Goal: Task Accomplishment & Management: Use online tool/utility

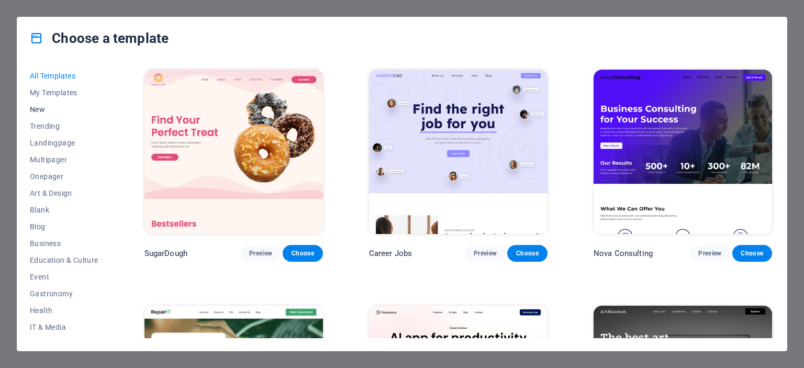
click at [39, 110] on span "New" at bounding box center [64, 109] width 69 height 8
click at [40, 111] on span "New" at bounding box center [64, 109] width 69 height 8
click at [38, 108] on span "New" at bounding box center [64, 109] width 69 height 8
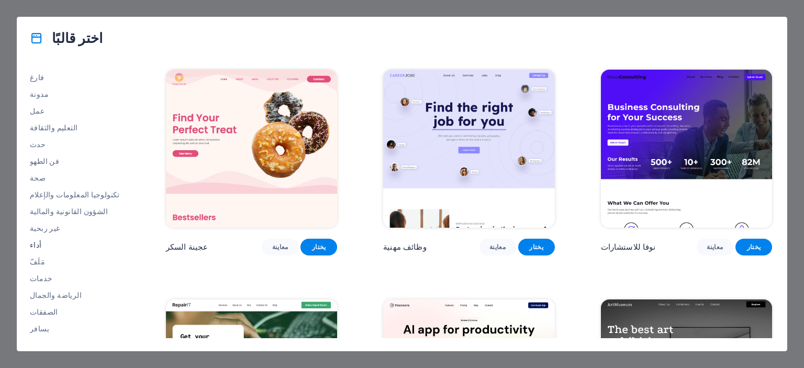
scroll to position [148, 0]
click at [38, 245] on font "مَلَفّ" at bounding box center [37, 246] width 15 height 8
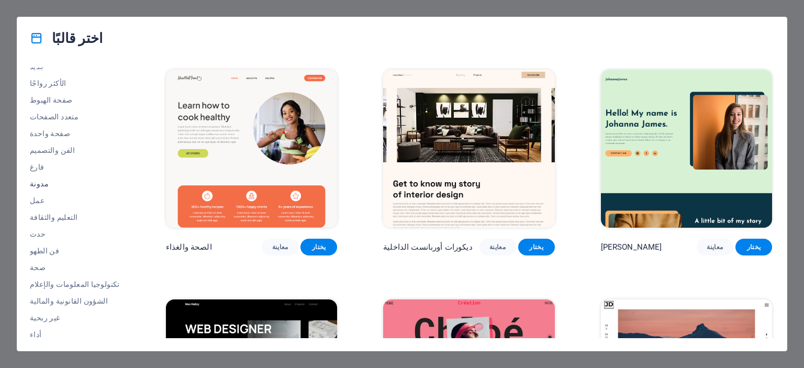
scroll to position [0, 0]
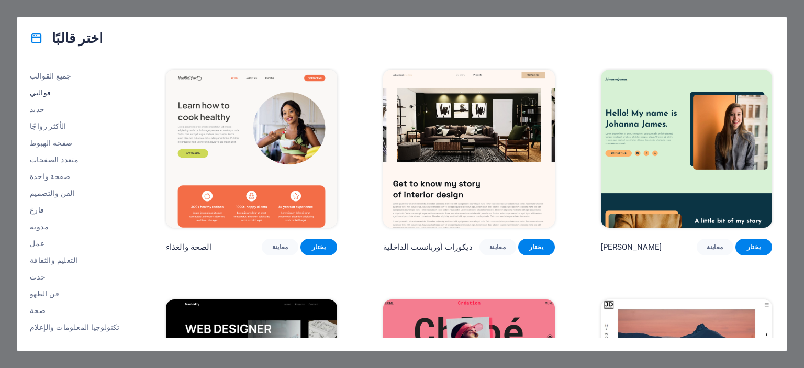
click at [42, 91] on font "قوالبي" at bounding box center [40, 92] width 21 height 8
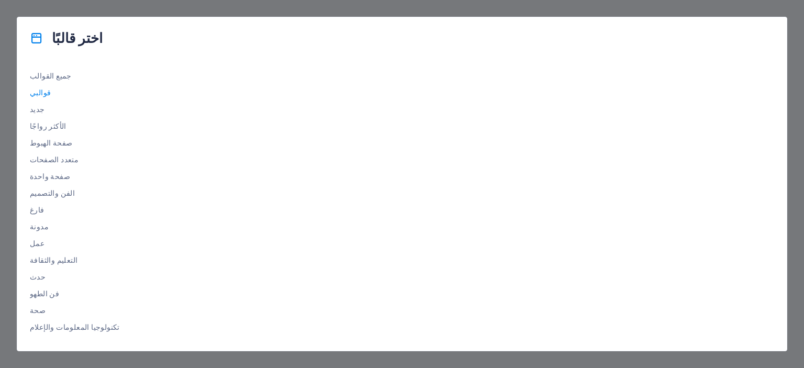
click at [40, 91] on font "قوالبي" at bounding box center [40, 92] width 21 height 8
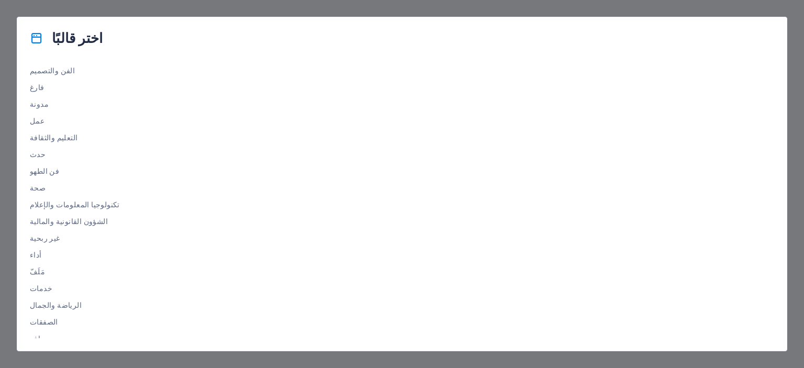
scroll to position [148, 0]
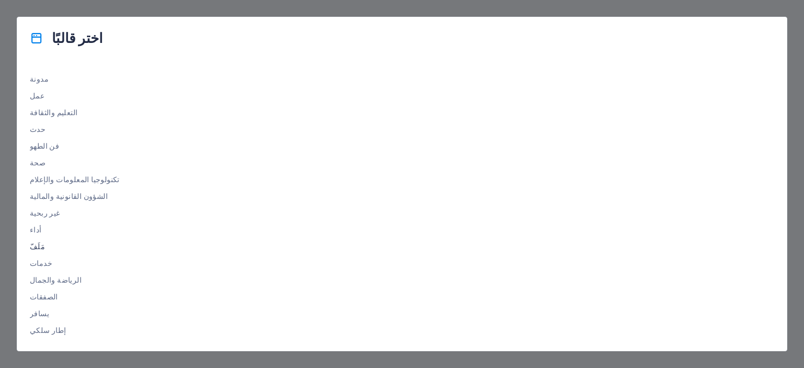
click at [38, 243] on font "مَلَفّ" at bounding box center [37, 246] width 15 height 8
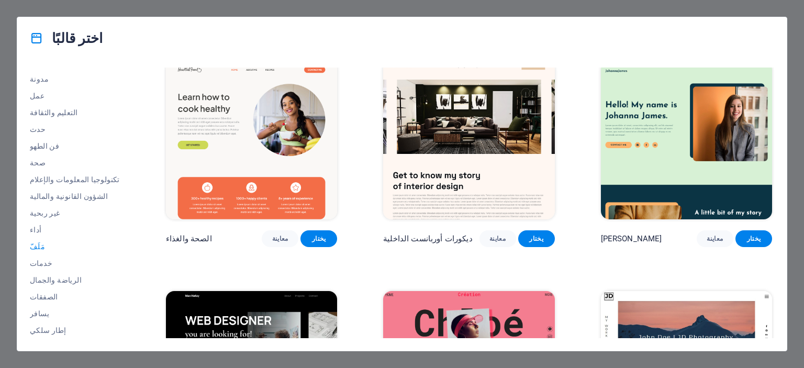
scroll to position [0, 0]
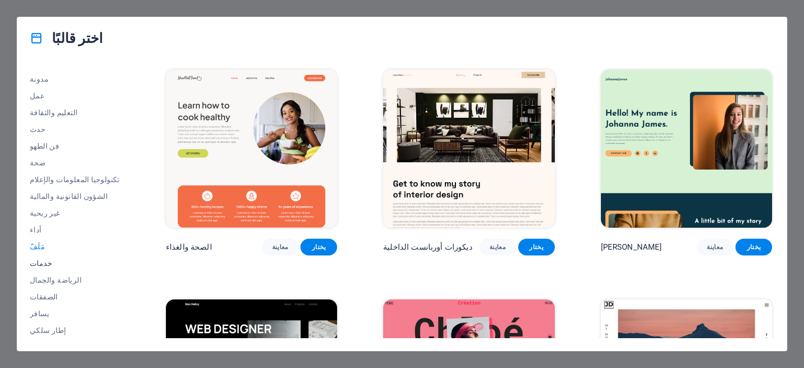
click at [40, 260] on font "خدمات" at bounding box center [41, 263] width 22 height 8
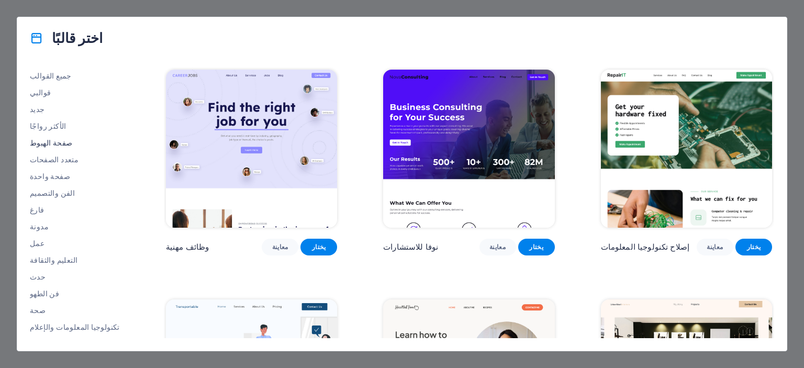
click at [48, 140] on font "صفحة الهبوط" at bounding box center [51, 143] width 42 height 8
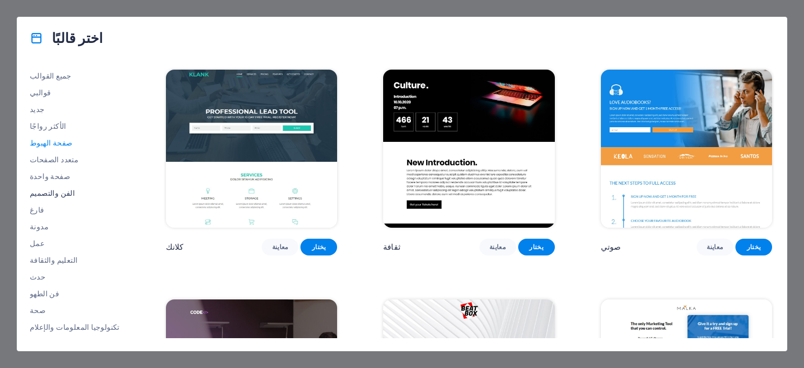
click at [51, 192] on font "الفن والتصميم" at bounding box center [52, 193] width 45 height 8
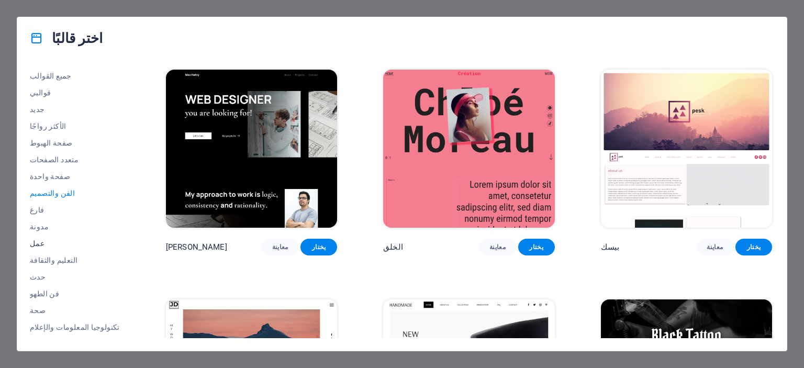
click at [36, 242] on font "عمل" at bounding box center [37, 243] width 15 height 8
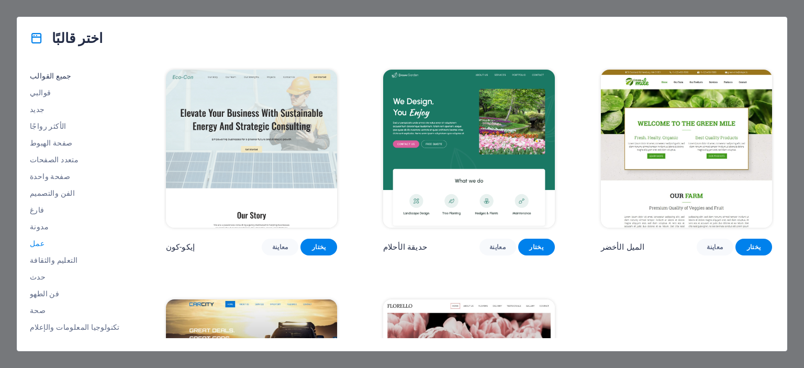
click at [56, 75] on font "جميع القوالب" at bounding box center [51, 76] width 42 height 8
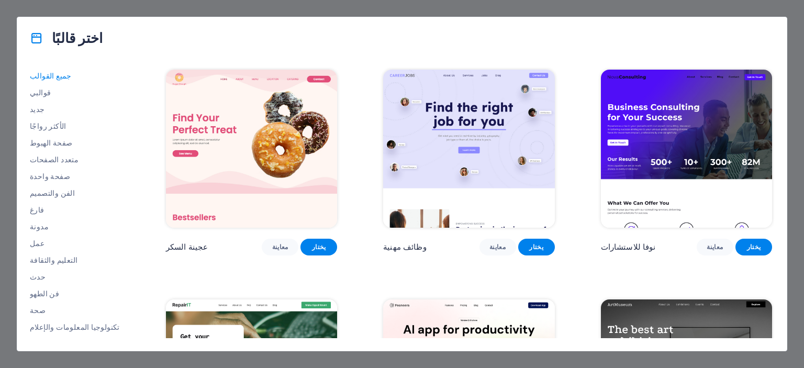
click at [123, 149] on div "جميع القوالب قوالبي جديد الأكثر رواجًا صفحة الهبوط متعدد الصفحات صفحة واحدة الف…" at bounding box center [401, 204] width 769 height 291
click at [37, 110] on font "جديد" at bounding box center [37, 109] width 15 height 8
click at [129, 188] on div "جميع القوالب قوالبي جديد الأكثر رواجًا صفحة الهبوط متعدد الصفحات صفحة واحدة الف…" at bounding box center [401, 204] width 769 height 291
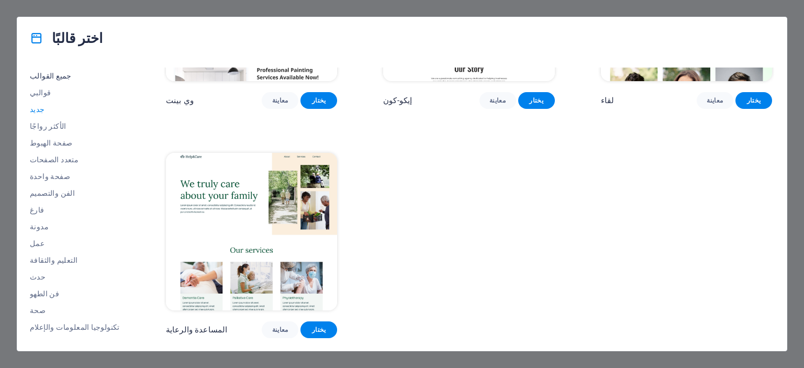
click at [41, 76] on font "جميع القوالب" at bounding box center [51, 76] width 42 height 8
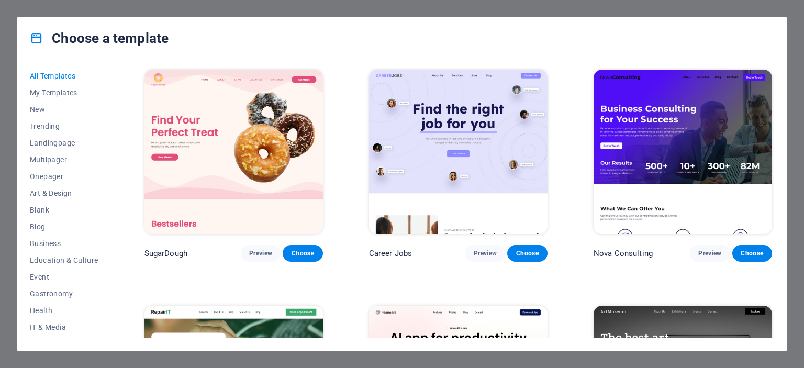
click at [63, 74] on span "All Templates" at bounding box center [64, 76] width 69 height 8
click at [258, 251] on span "Preview" at bounding box center [260, 253] width 23 height 8
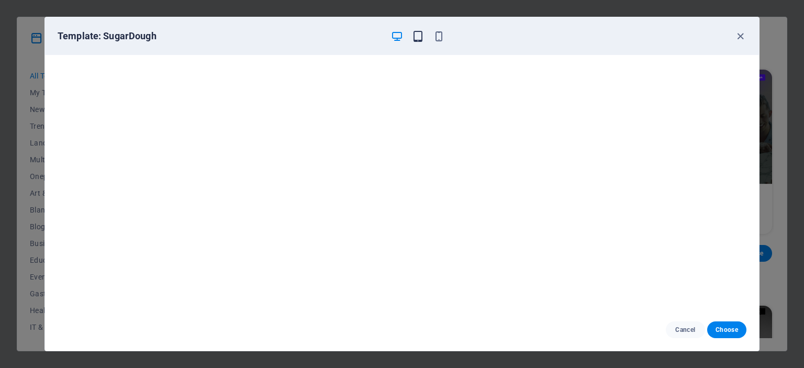
click at [417, 41] on icon "button" at bounding box center [418, 36] width 12 height 12
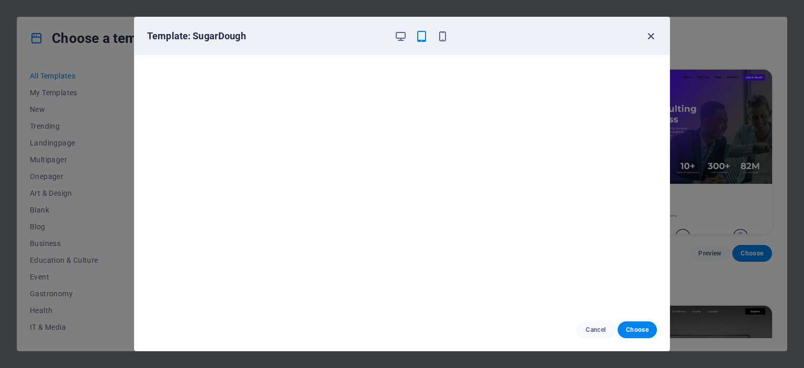
click at [649, 35] on icon "button" at bounding box center [651, 36] width 12 height 12
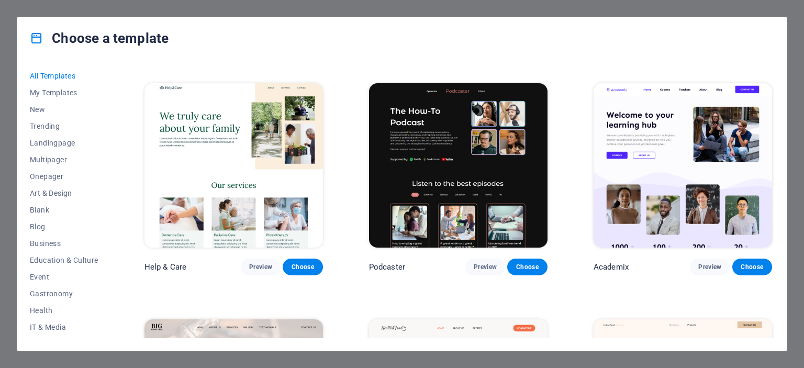
scroll to position [942, 0]
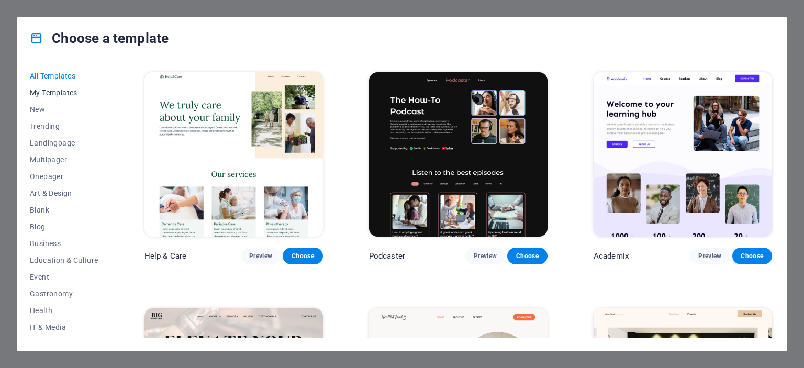
click at [54, 93] on span "My Templates" at bounding box center [64, 92] width 69 height 8
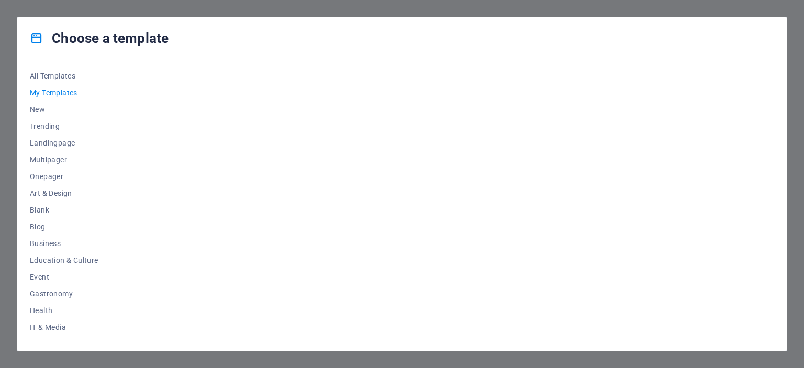
scroll to position [0, 0]
click at [219, 139] on div at bounding box center [457, 202] width 631 height 270
click at [52, 94] on span "My Templates" at bounding box center [64, 92] width 69 height 8
click at [242, 101] on div at bounding box center [457, 202] width 631 height 270
drag, startPoint x: 243, startPoint y: 101, endPoint x: 206, endPoint y: 172, distance: 79.8
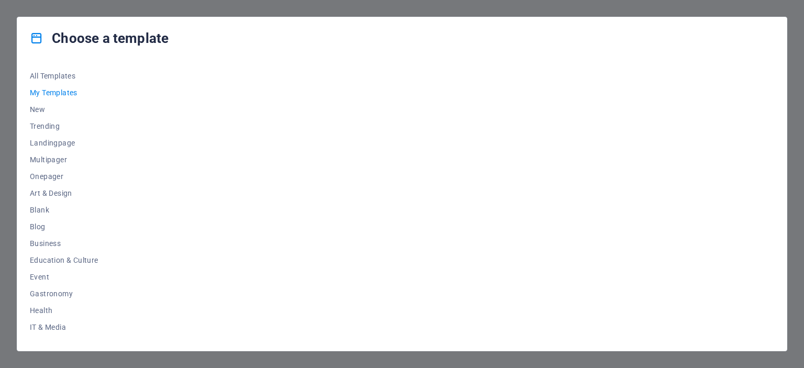
click at [206, 172] on div at bounding box center [457, 202] width 631 height 270
click at [213, 147] on div at bounding box center [457, 202] width 631 height 270
click at [213, 146] on div at bounding box center [457, 202] width 631 height 270
click at [457, 159] on div at bounding box center [457, 202] width 631 height 270
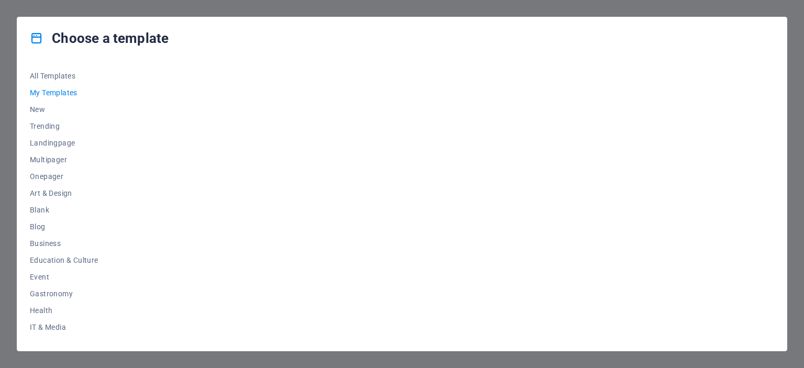
click at [457, 159] on div at bounding box center [457, 202] width 631 height 270
drag, startPoint x: 458, startPoint y: 158, endPoint x: 364, endPoint y: 180, distance: 96.3
click at [364, 182] on div at bounding box center [457, 202] width 631 height 270
drag, startPoint x: 365, startPoint y: 179, endPoint x: 358, endPoint y: 227, distance: 48.0
click at [358, 227] on div at bounding box center [457, 202] width 631 height 270
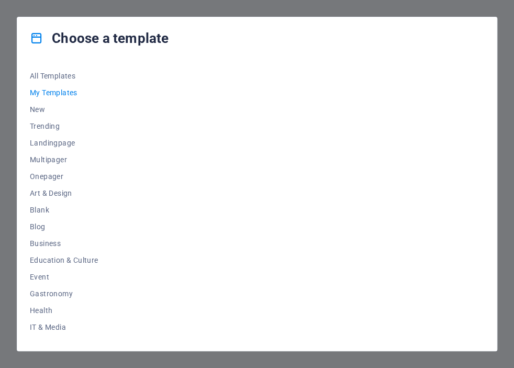
click at [214, 165] on div at bounding box center [313, 202] width 342 height 270
click at [232, 105] on div at bounding box center [313, 202] width 342 height 270
click at [333, 112] on div at bounding box center [313, 202] width 342 height 270
drag, startPoint x: 320, startPoint y: 184, endPoint x: 232, endPoint y: 167, distance: 89.4
click at [318, 185] on div at bounding box center [313, 202] width 342 height 270
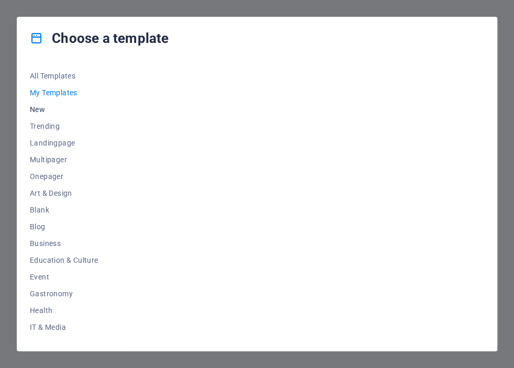
click at [44, 110] on span "New" at bounding box center [64, 109] width 69 height 8
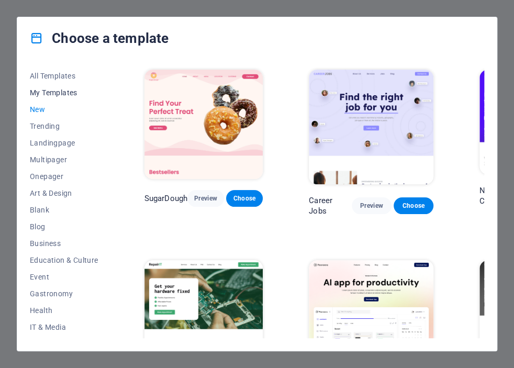
click at [52, 92] on span "My Templates" at bounding box center [64, 92] width 69 height 8
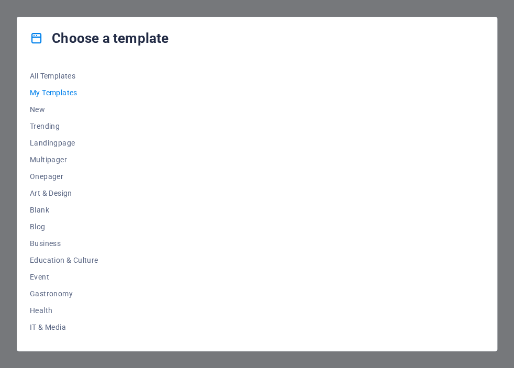
click at [379, 165] on div at bounding box center [313, 202] width 342 height 270
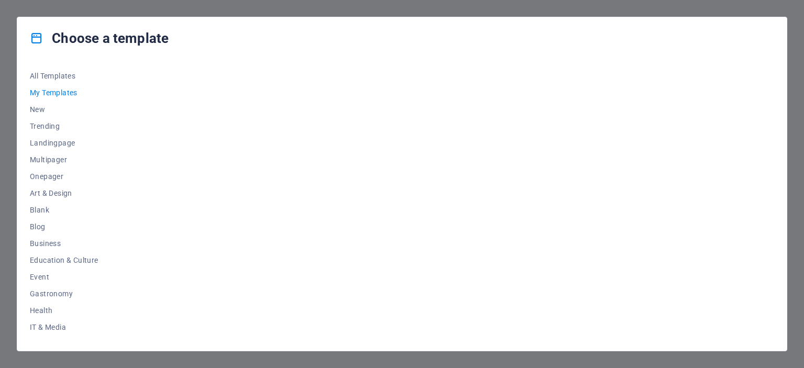
click at [231, 123] on div at bounding box center [457, 202] width 631 height 270
drag, startPoint x: 231, startPoint y: 123, endPoint x: 41, endPoint y: 110, distance: 190.3
click at [41, 110] on span "New" at bounding box center [64, 109] width 69 height 8
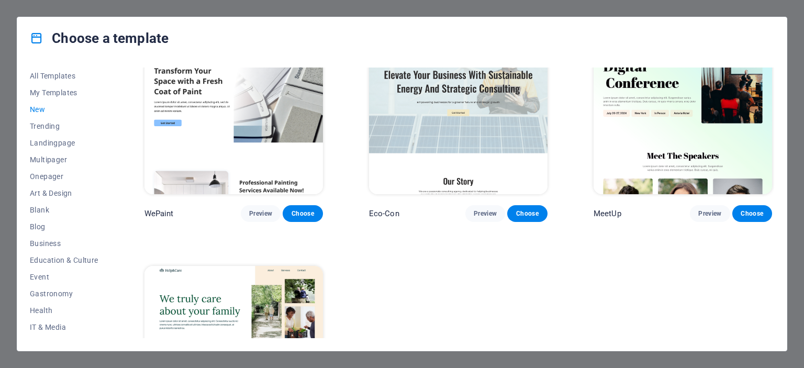
scroll to position [863, 0]
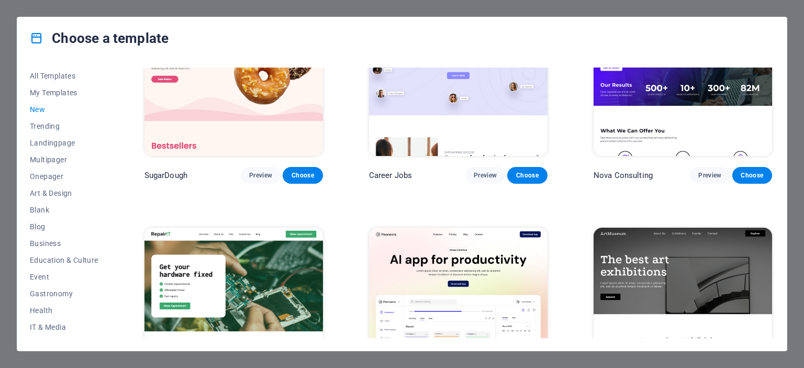
scroll to position [0, 0]
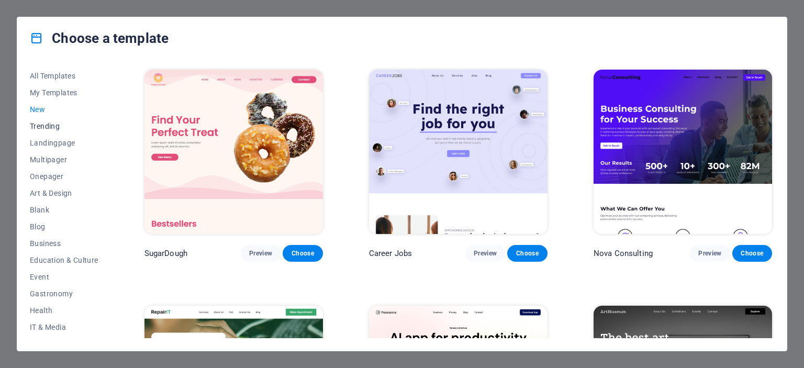
click at [36, 123] on span "Trending" at bounding box center [64, 126] width 69 height 8
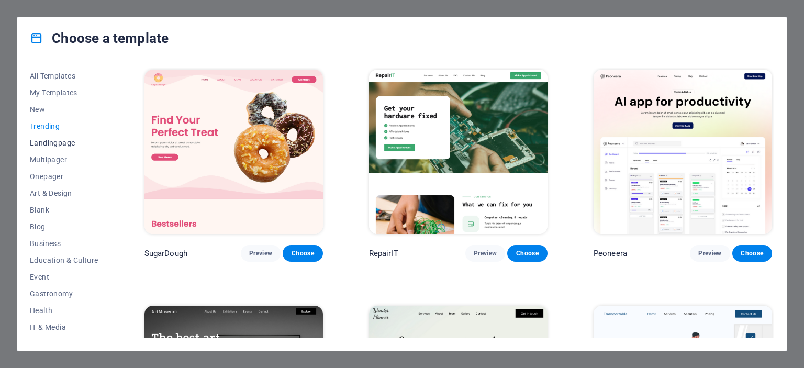
click at [58, 140] on span "Landingpage" at bounding box center [64, 143] width 69 height 8
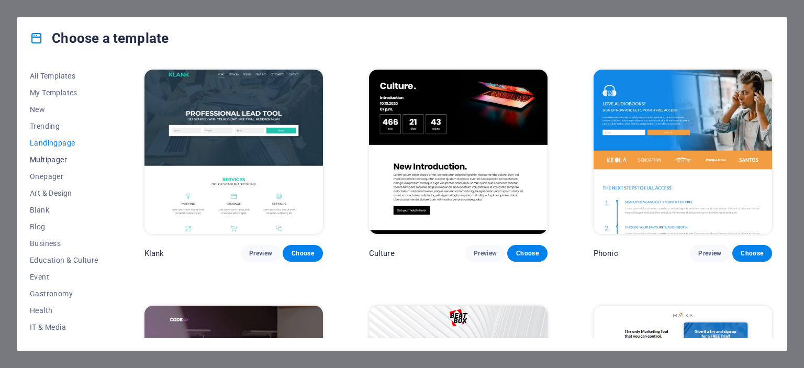
scroll to position [148, 0]
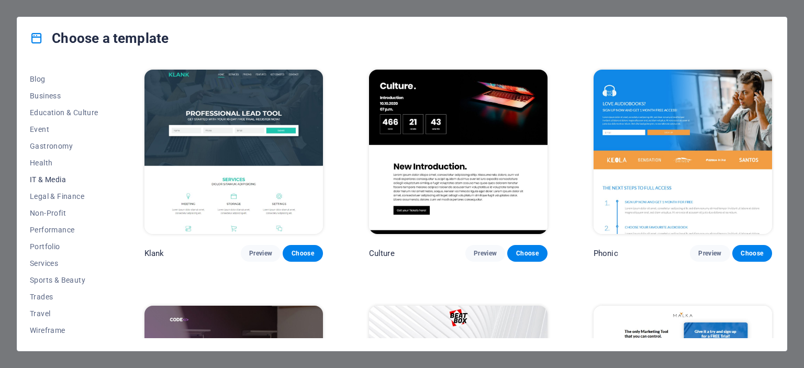
click at [57, 179] on span "IT & Media" at bounding box center [64, 179] width 69 height 8
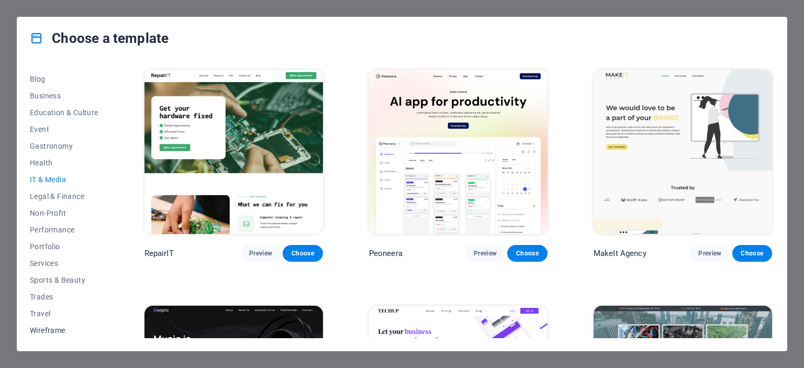
click at [52, 330] on span "Wireframe" at bounding box center [64, 330] width 69 height 8
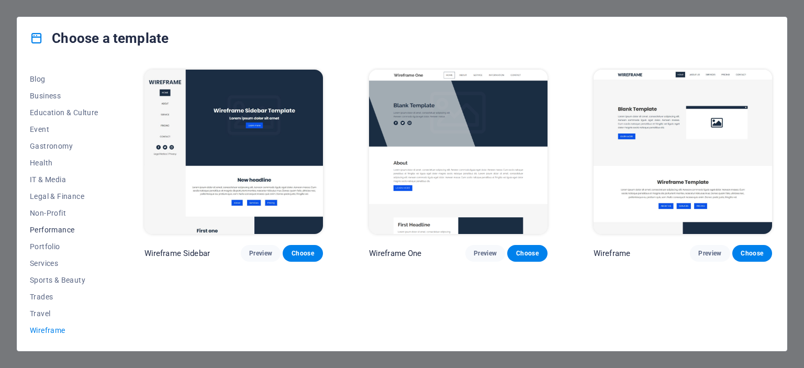
scroll to position [0, 0]
click at [46, 125] on span "Trending" at bounding box center [64, 126] width 69 height 8
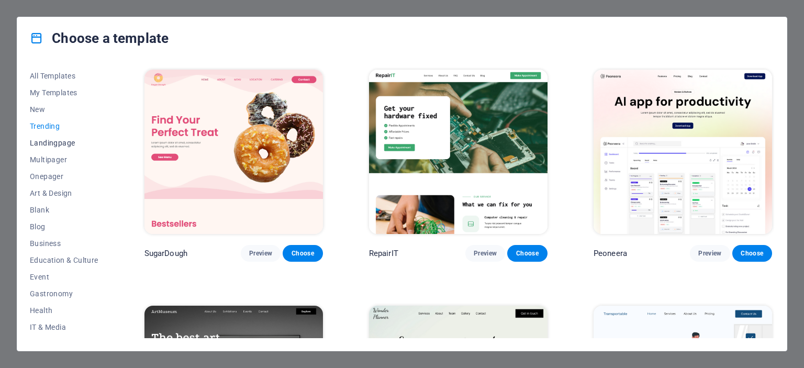
click at [47, 140] on span "Landingpage" at bounding box center [64, 143] width 69 height 8
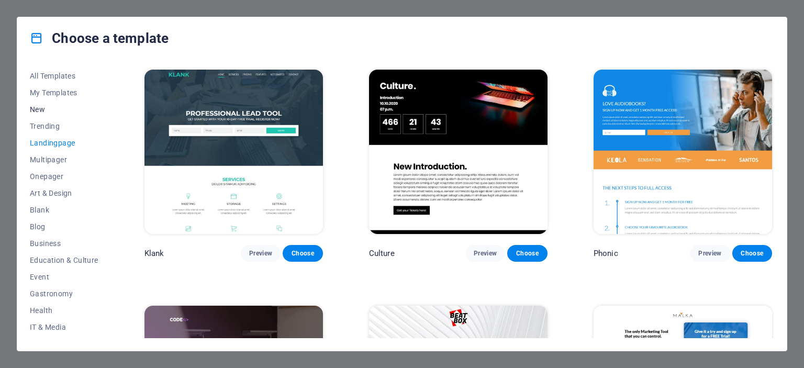
click at [39, 109] on span "New" at bounding box center [64, 109] width 69 height 8
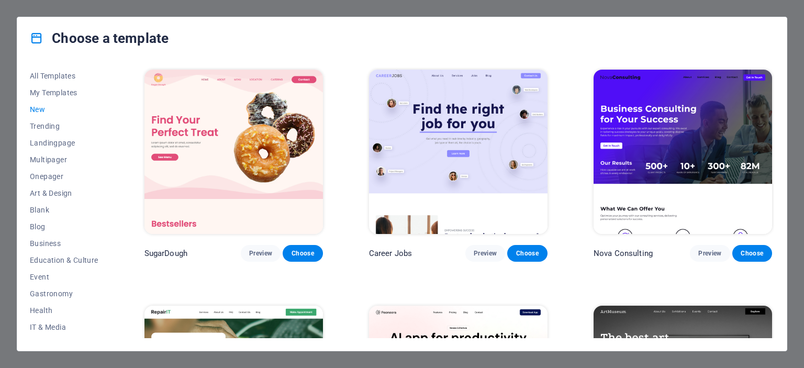
click at [39, 109] on span "New" at bounding box center [64, 109] width 69 height 8
click at [65, 93] on span "My Templates" at bounding box center [64, 92] width 69 height 8
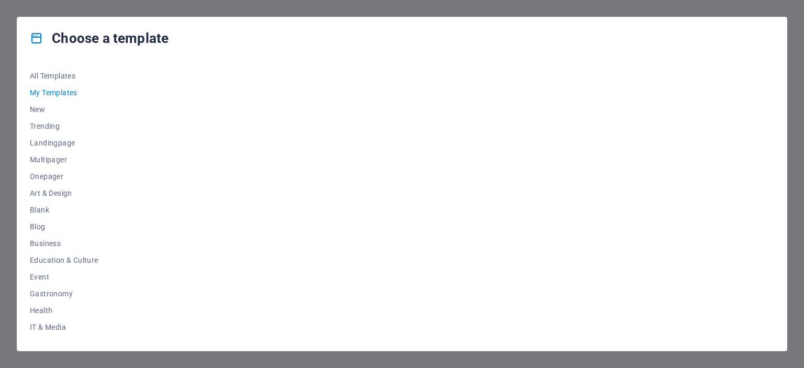
click at [263, 95] on div at bounding box center [457, 202] width 631 height 270
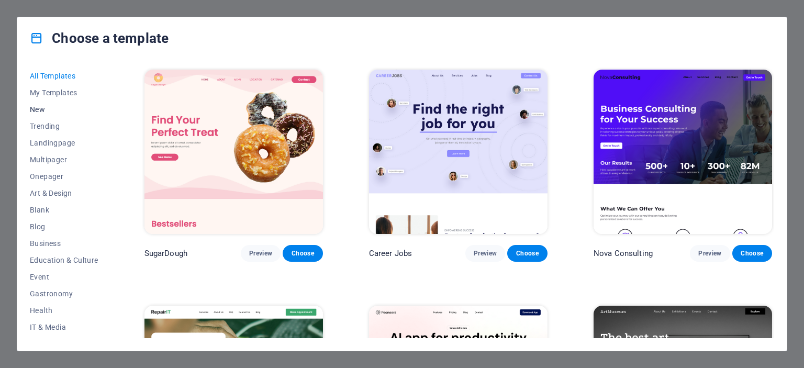
click at [40, 108] on span "New" at bounding box center [64, 109] width 69 height 8
click at [45, 93] on span "My Templates" at bounding box center [64, 92] width 69 height 8
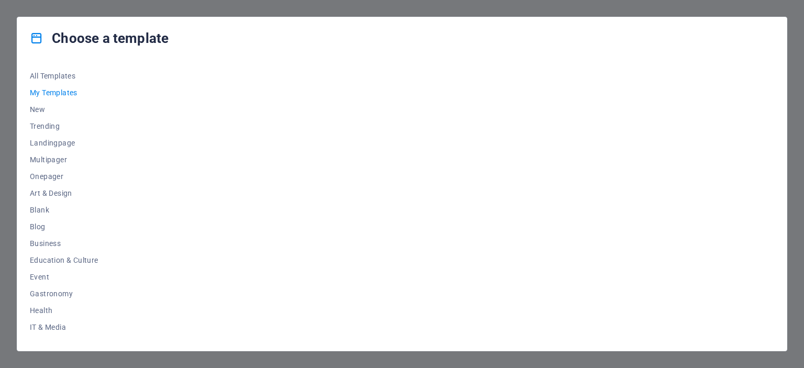
click at [207, 121] on div at bounding box center [457, 202] width 631 height 270
drag, startPoint x: 208, startPoint y: 121, endPoint x: 483, endPoint y: 104, distance: 275.2
click at [483, 104] on div at bounding box center [457, 202] width 631 height 270
click at [185, 127] on div at bounding box center [457, 202] width 631 height 270
drag, startPoint x: 185, startPoint y: 127, endPoint x: 211, endPoint y: 92, distance: 43.9
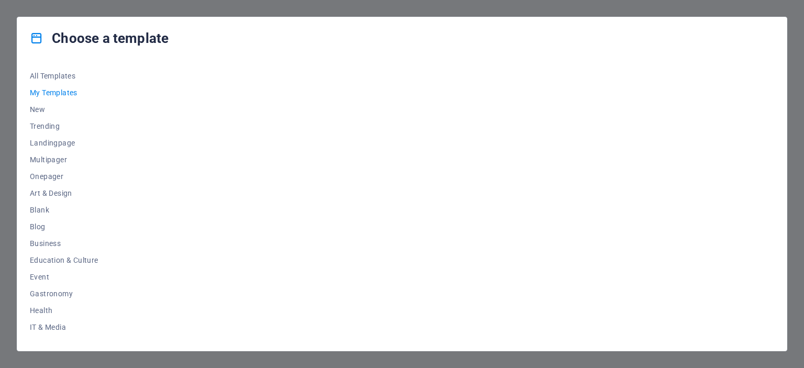
click at [211, 92] on div at bounding box center [457, 202] width 631 height 270
click at [299, 160] on div at bounding box center [457, 202] width 631 height 270
click at [45, 127] on span "Trending" at bounding box center [64, 126] width 69 height 8
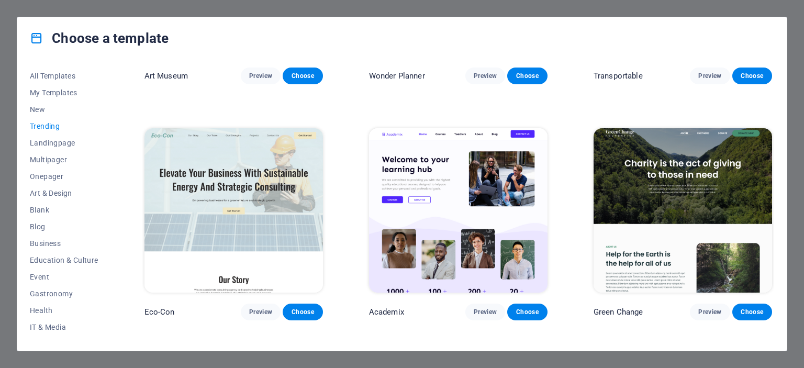
scroll to position [471, 0]
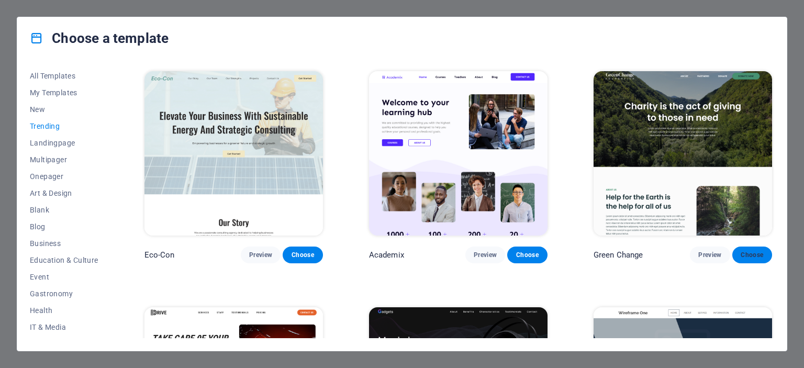
click at [744, 252] on span "Choose" at bounding box center [751, 255] width 23 height 8
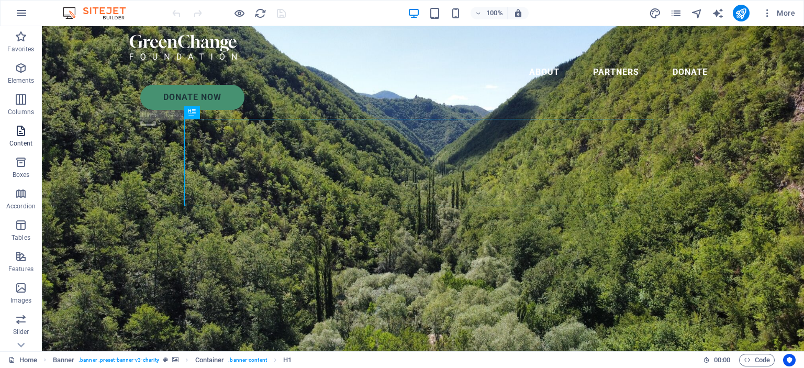
click at [24, 127] on icon "button" at bounding box center [21, 131] width 13 height 13
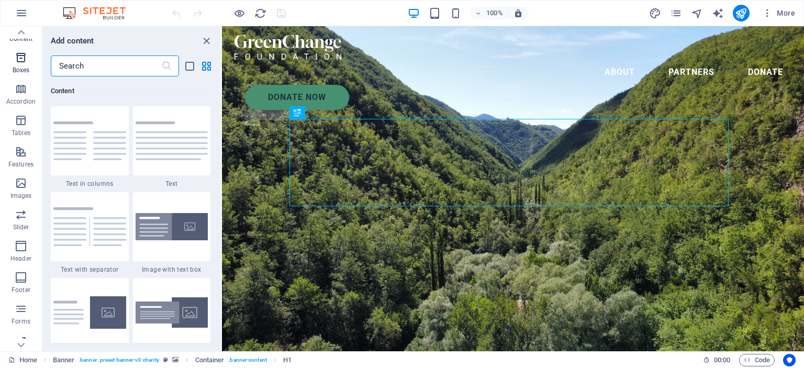
scroll to position [145, 0]
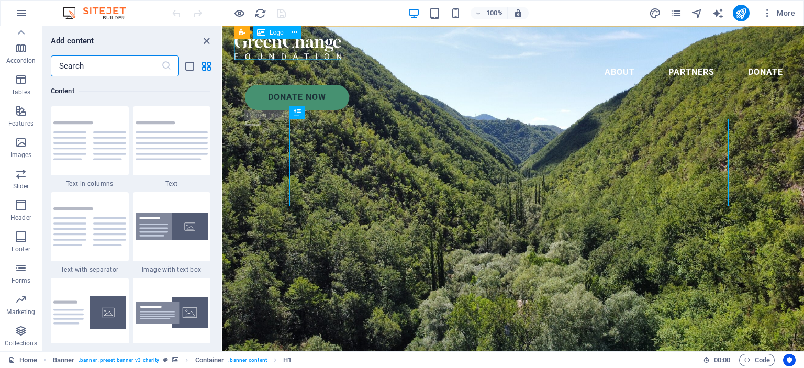
click at [318, 48] on div at bounding box center [512, 47] width 557 height 25
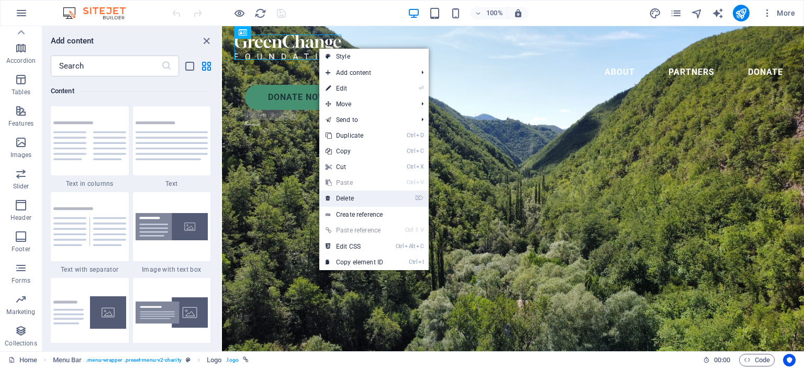
click at [352, 196] on link "⌦ Delete" at bounding box center [354, 198] width 70 height 16
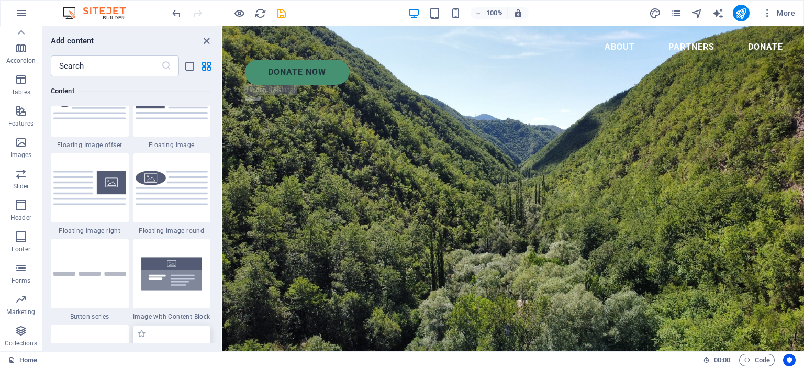
scroll to position [2354, 0]
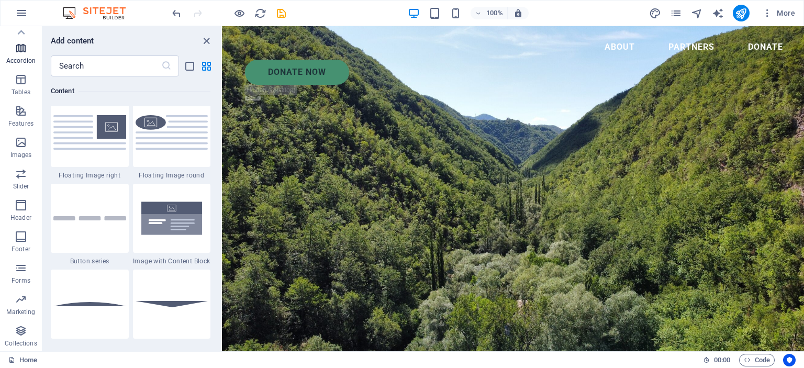
click at [21, 50] on icon "button" at bounding box center [21, 48] width 13 height 13
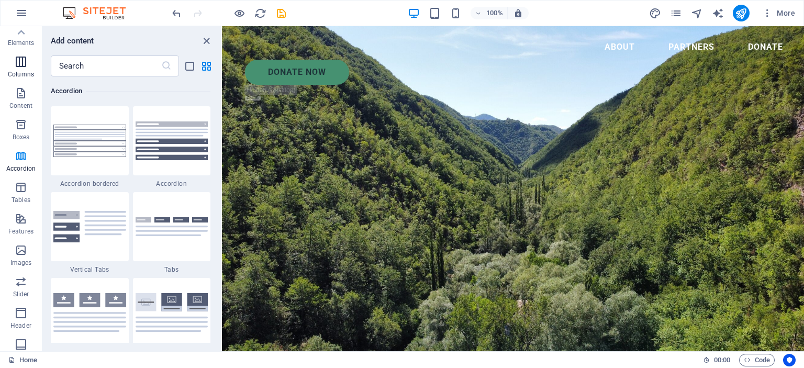
scroll to position [0, 0]
click at [13, 224] on span "Tables" at bounding box center [21, 231] width 42 height 25
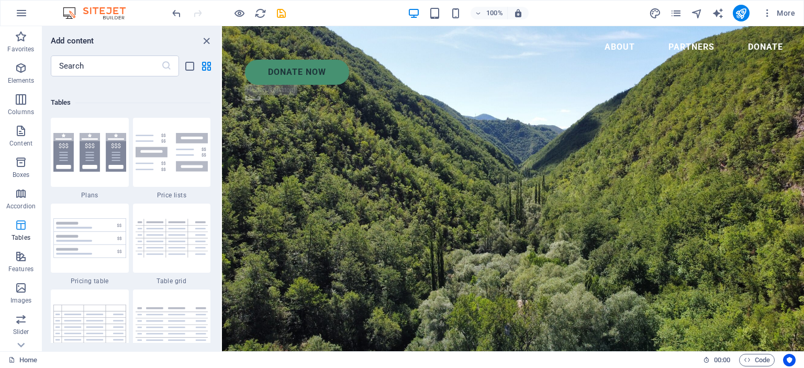
scroll to position [3623, 0]
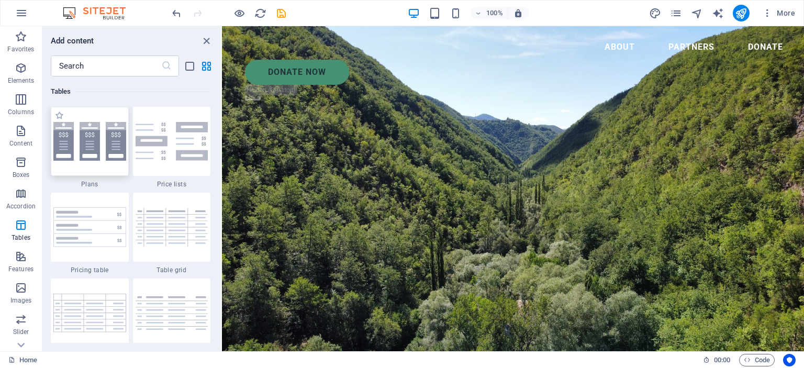
click at [75, 144] on img at bounding box center [89, 141] width 73 height 39
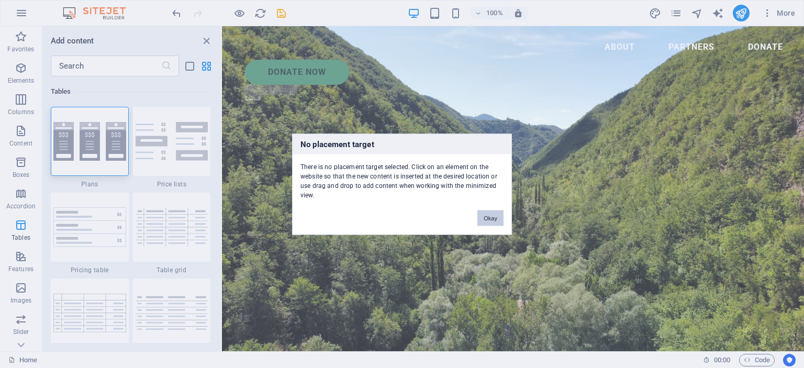
click at [488, 214] on button "Okay" at bounding box center [490, 218] width 26 height 16
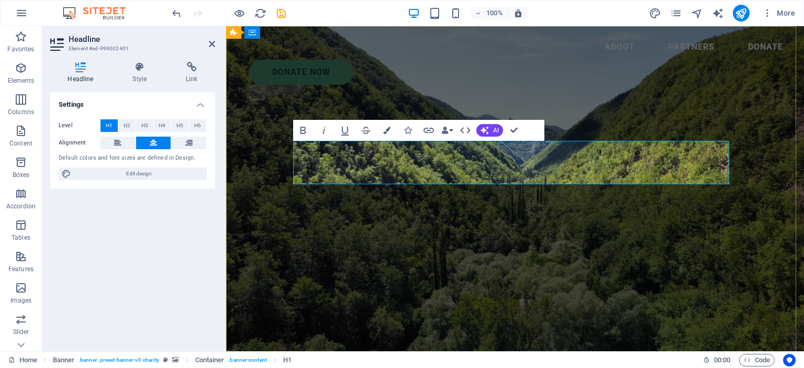
click at [391, 127] on button "Colors" at bounding box center [387, 130] width 20 height 21
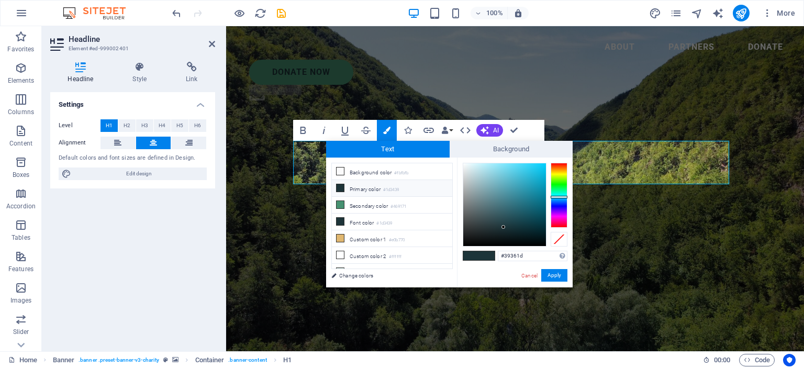
click at [559, 172] on div at bounding box center [558, 195] width 17 height 65
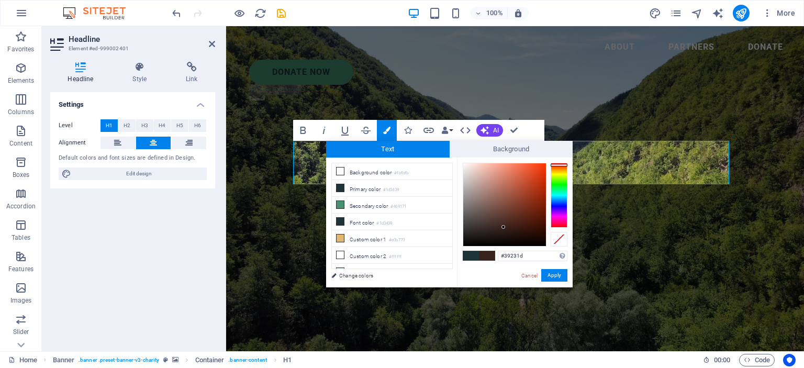
click at [560, 165] on div at bounding box center [558, 195] width 17 height 65
click at [562, 173] on div at bounding box center [558, 195] width 17 height 65
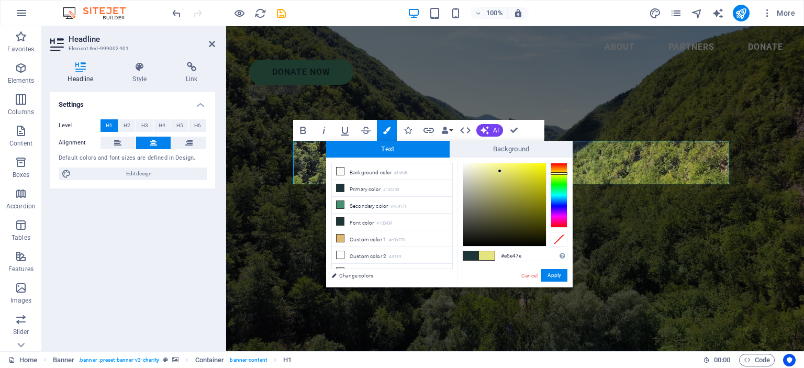
drag, startPoint x: 502, startPoint y: 223, endPoint x: 500, endPoint y: 171, distance: 52.4
click at [500, 171] on div at bounding box center [504, 204] width 83 height 83
drag, startPoint x: 499, startPoint y: 171, endPoint x: 526, endPoint y: 207, distance: 44.8
click at [526, 207] on div at bounding box center [526, 207] width 4 height 4
click at [558, 274] on button "Apply" at bounding box center [554, 275] width 26 height 13
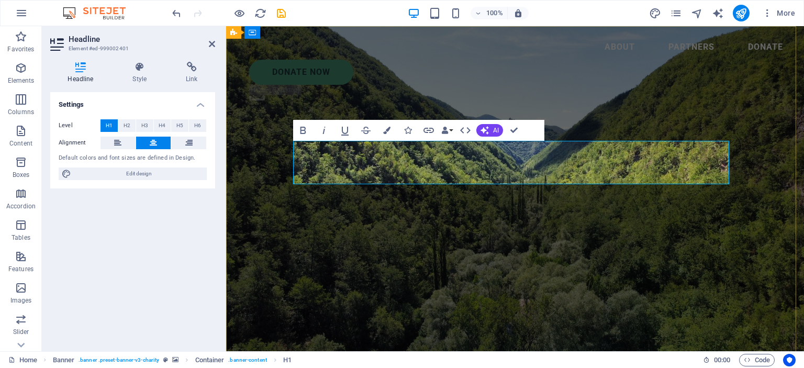
click at [389, 126] on button "Colors" at bounding box center [387, 130] width 20 height 21
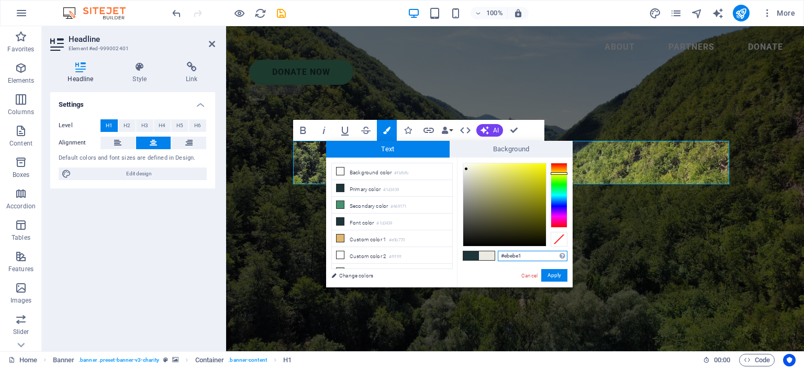
click at [466, 169] on div at bounding box center [504, 204] width 83 height 83
click at [466, 190] on div at bounding box center [504, 204] width 83 height 83
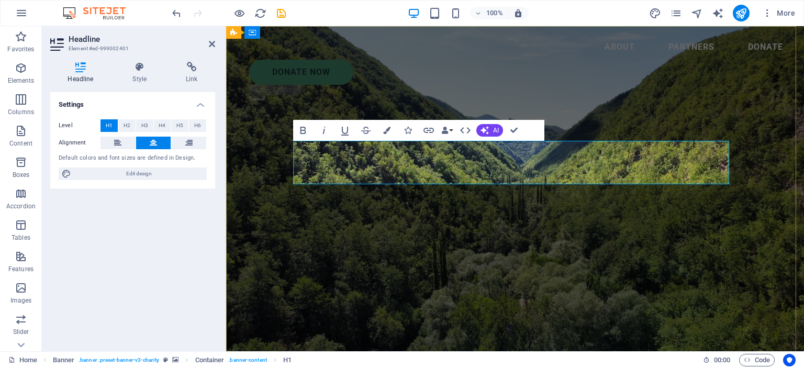
click at [385, 125] on button "Colors" at bounding box center [387, 130] width 20 height 21
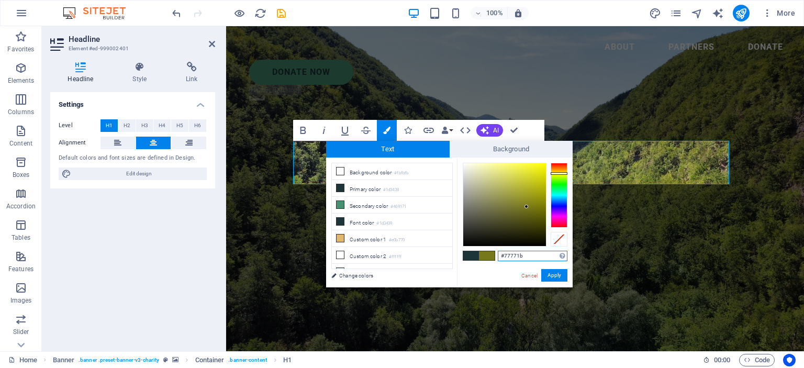
type input "#c6c6bd"
click at [466, 181] on div at bounding box center [504, 204] width 83 height 83
click at [556, 273] on button "Apply" at bounding box center [554, 275] width 26 height 13
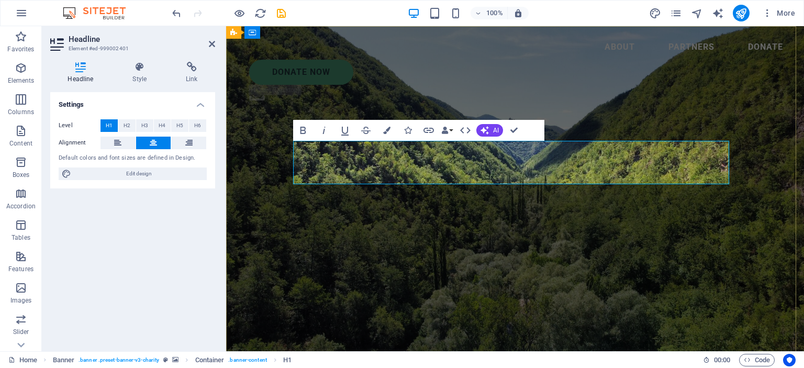
click at [75, 65] on icon at bounding box center [80, 67] width 61 height 10
click at [140, 64] on icon at bounding box center [139, 67] width 49 height 10
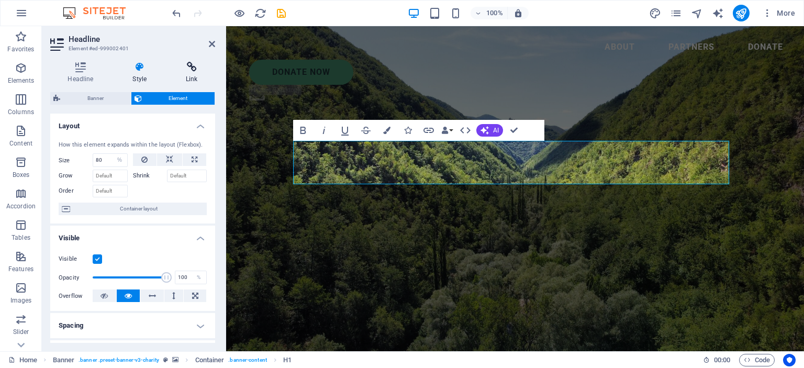
click at [190, 67] on icon at bounding box center [191, 67] width 47 height 10
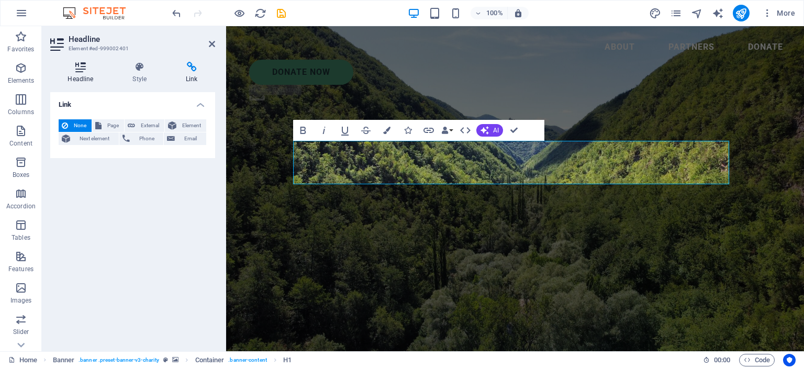
click at [83, 66] on icon at bounding box center [80, 67] width 61 height 10
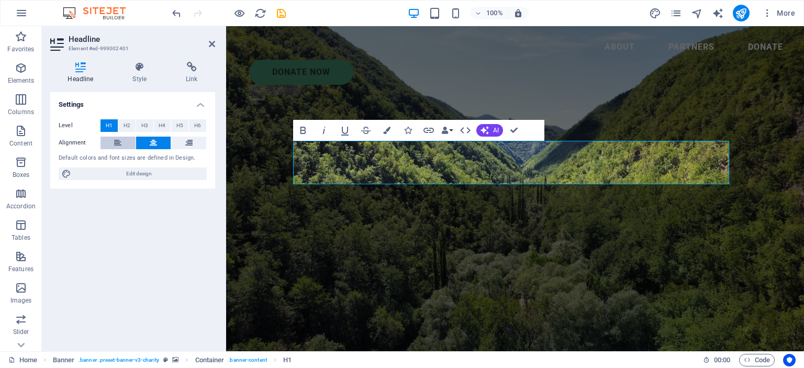
click at [115, 138] on icon at bounding box center [117, 143] width 7 height 13
click at [187, 140] on icon at bounding box center [188, 143] width 7 height 13
click at [153, 145] on icon at bounding box center [153, 143] width 7 height 13
click at [128, 125] on span "H2" at bounding box center [126, 125] width 7 height 13
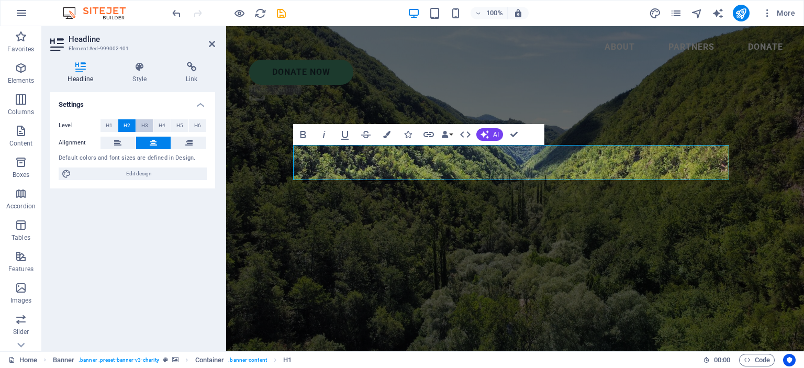
click at [142, 123] on span "H3" at bounding box center [144, 125] width 7 height 13
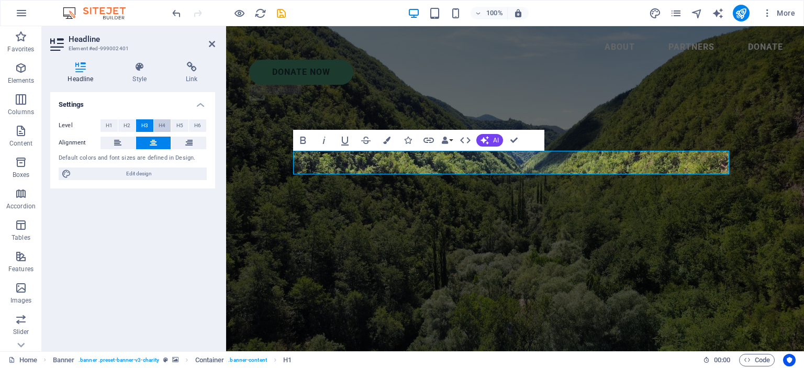
click at [164, 124] on span "H4" at bounding box center [162, 125] width 7 height 13
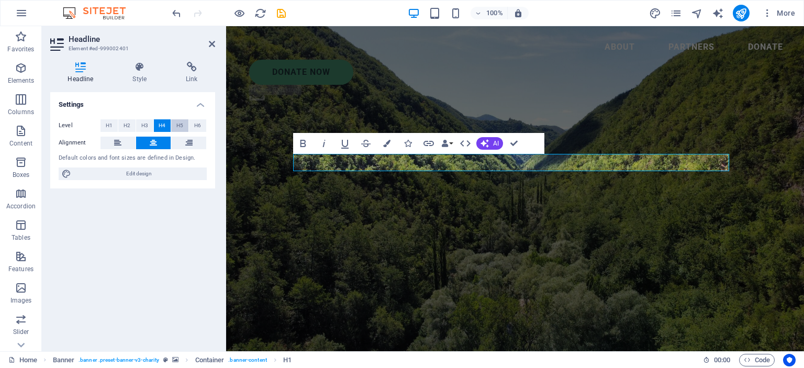
click at [179, 125] on span "H5" at bounding box center [179, 125] width 7 height 13
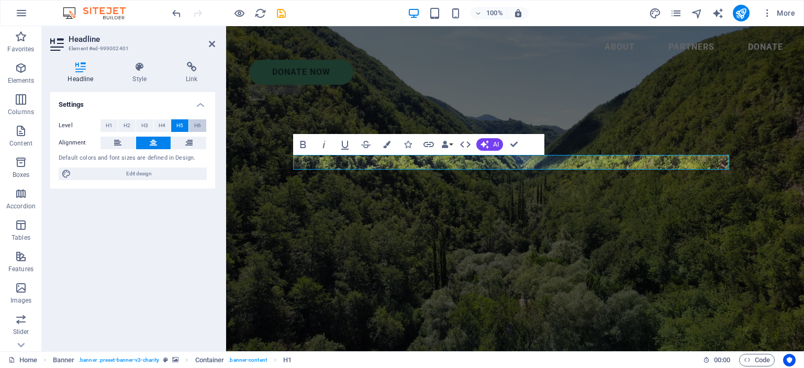
click at [193, 121] on button "H6" at bounding box center [197, 125] width 17 height 13
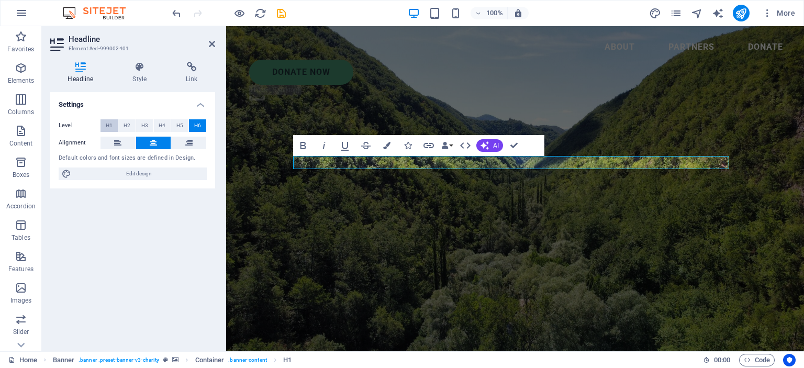
click at [111, 125] on span "H1" at bounding box center [109, 125] width 7 height 13
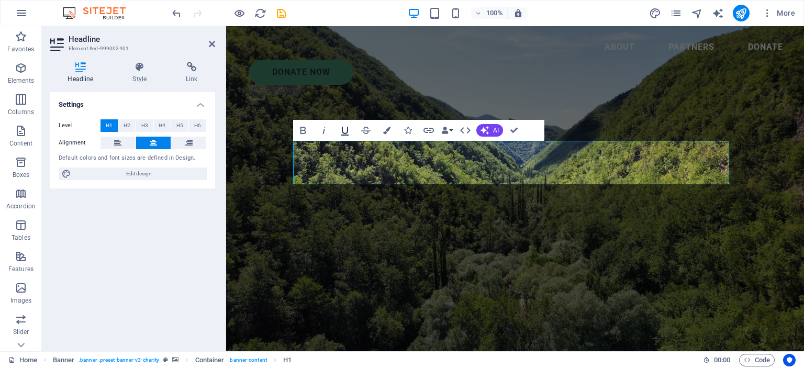
click at [342, 131] on icon "button" at bounding box center [344, 131] width 7 height 9
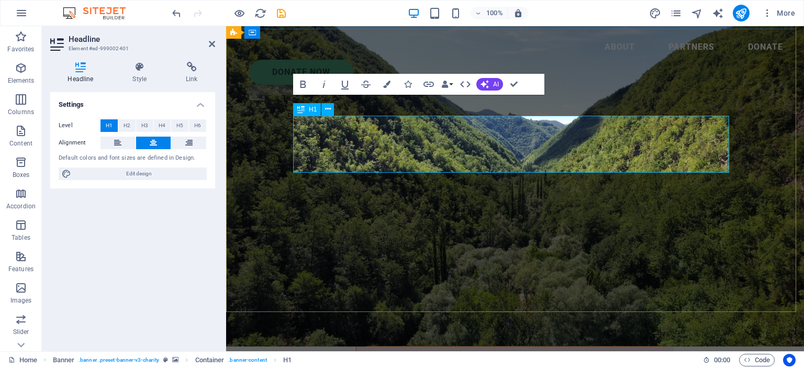
scroll to position [0, 0]
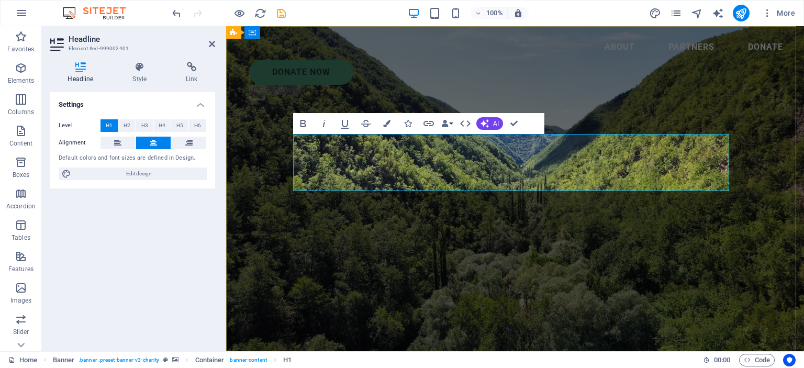
click at [322, 124] on icon "button" at bounding box center [324, 123] width 13 height 13
click at [308, 123] on icon "button" at bounding box center [303, 123] width 13 height 13
click at [302, 129] on icon "button" at bounding box center [303, 123] width 13 height 13
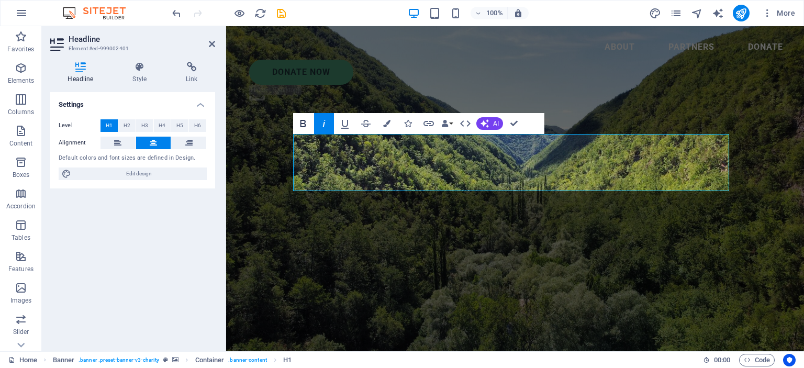
click at [303, 127] on icon "button" at bounding box center [303, 123] width 6 height 7
click at [303, 126] on icon "button" at bounding box center [303, 123] width 13 height 13
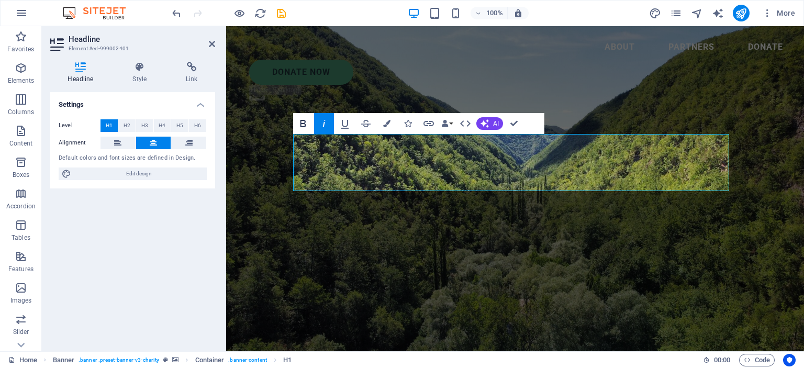
click at [302, 127] on icon "button" at bounding box center [303, 123] width 13 height 13
click at [299, 124] on icon "button" at bounding box center [303, 123] width 13 height 13
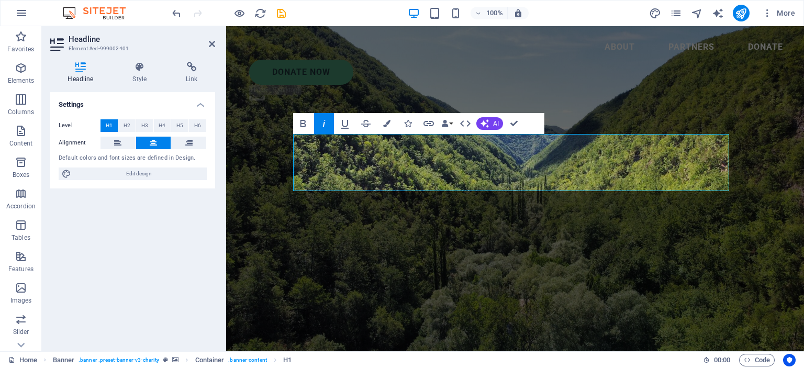
click at [324, 124] on icon "button" at bounding box center [324, 123] width 13 height 13
click at [365, 125] on icon "button" at bounding box center [365, 123] width 13 height 13
click at [368, 122] on icon "button" at bounding box center [365, 123] width 13 height 13
click at [473, 122] on button "HTML" at bounding box center [465, 123] width 20 height 21
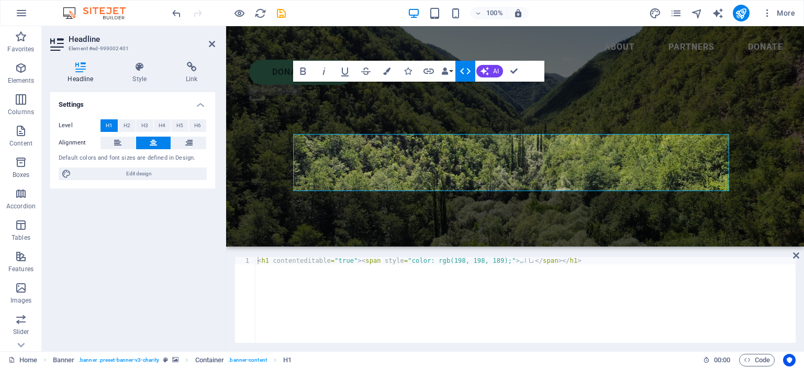
click at [466, 302] on h1 "نااب" at bounding box center [515, 323] width 552 height 43
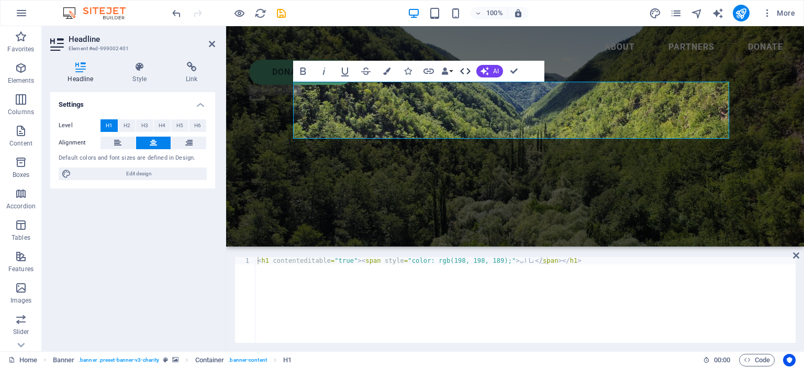
click at [463, 72] on icon "button" at bounding box center [465, 71] width 13 height 13
click at [463, 247] on div "​ نااب Lorem ipsum dolor sit amet consectetur. Bibendum adipiscing morbi orci n…" at bounding box center [515, 337] width 578 height 180
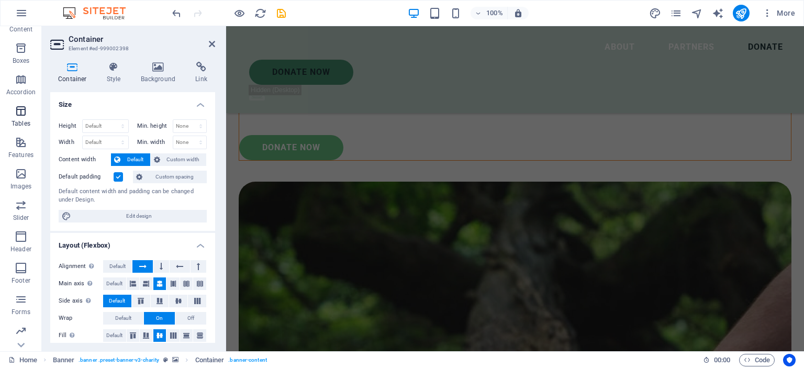
scroll to position [145, 0]
click at [23, 269] on icon "button" at bounding box center [21, 268] width 13 height 13
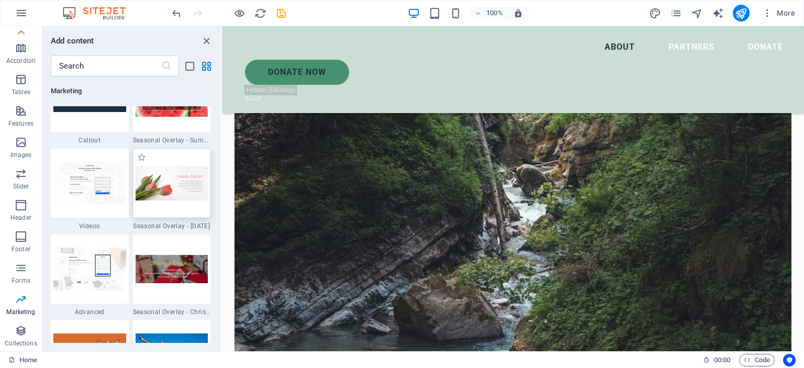
scroll to position [8632, 0]
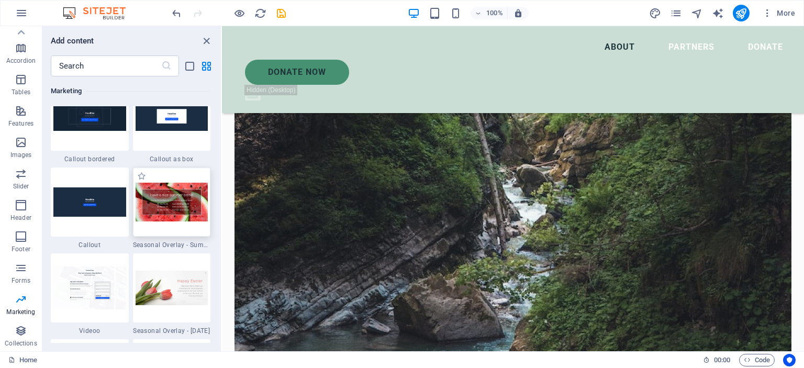
click at [191, 212] on img at bounding box center [172, 202] width 73 height 39
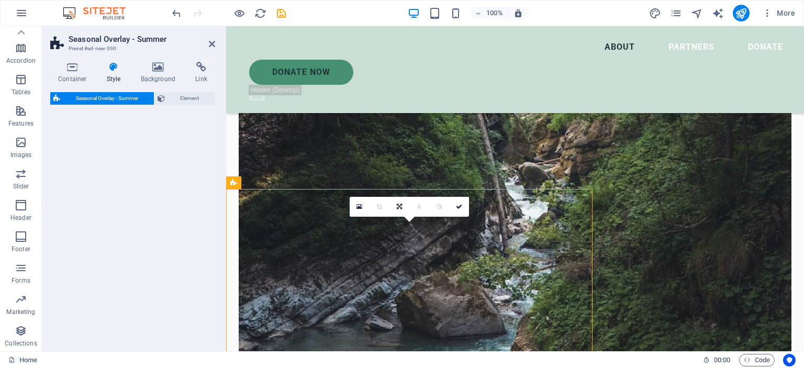
drag, startPoint x: 414, startPoint y: 245, endPoint x: 522, endPoint y: 227, distance: 108.8
select select "px"
select select "rem"
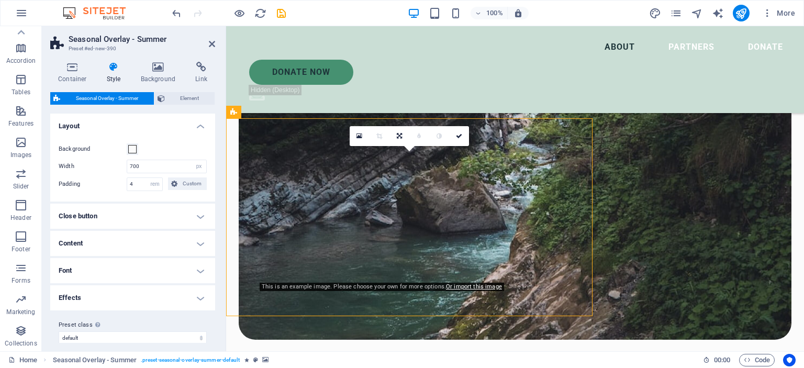
scroll to position [1643, 0]
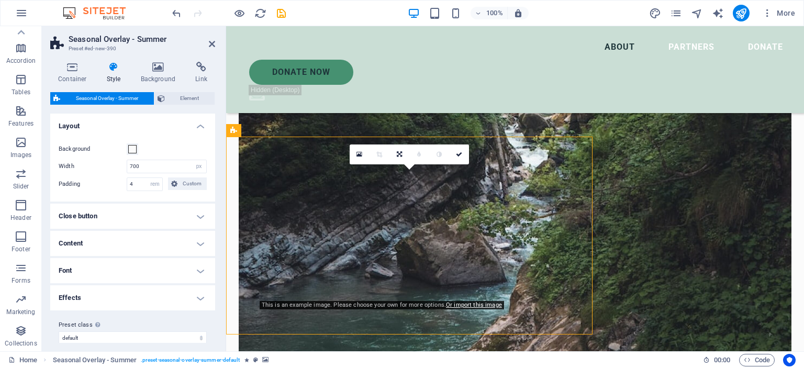
click at [311, 165] on icon at bounding box center [314, 164] width 6 height 11
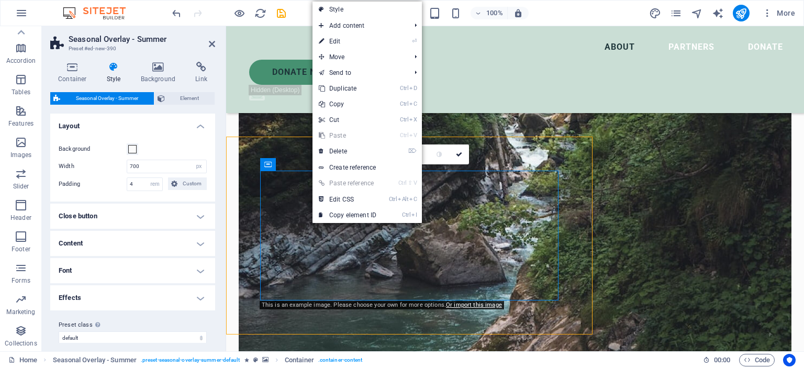
click at [359, 142] on link "Ctrl V Paste" at bounding box center [347, 136] width 70 height 16
click at [356, 150] on link "⌦ Delete" at bounding box center [347, 151] width 70 height 16
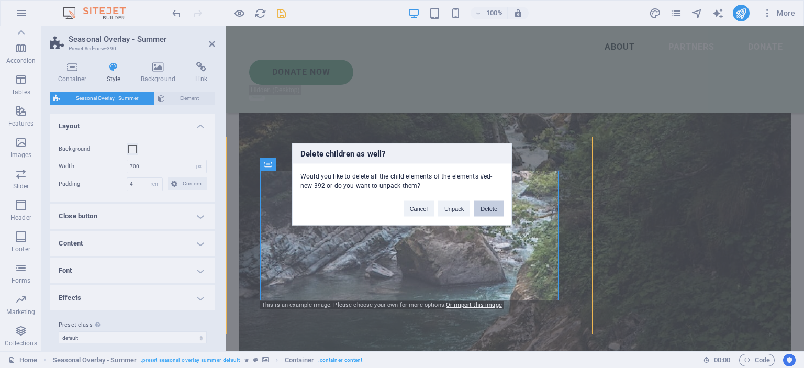
click at [500, 211] on button "Delete" at bounding box center [488, 208] width 29 height 16
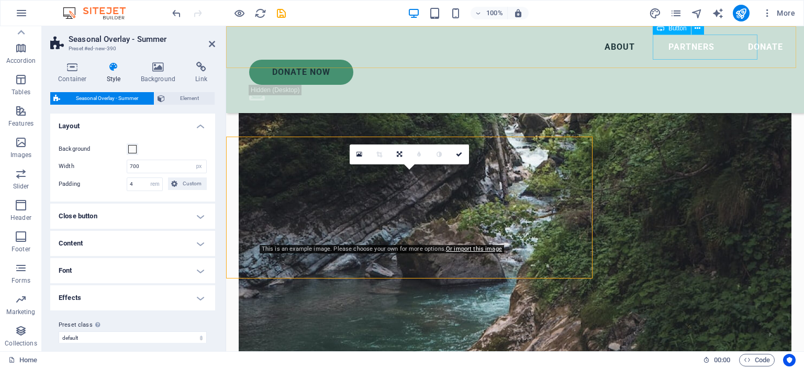
click at [678, 60] on div "Donate Now" at bounding box center [520, 72] width 542 height 25
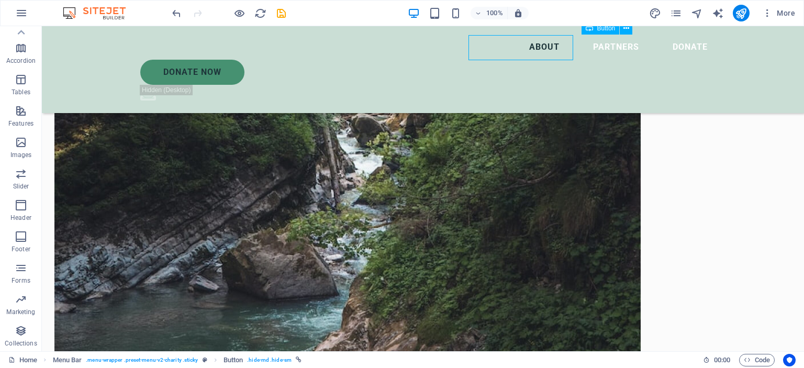
scroll to position [1642, 0]
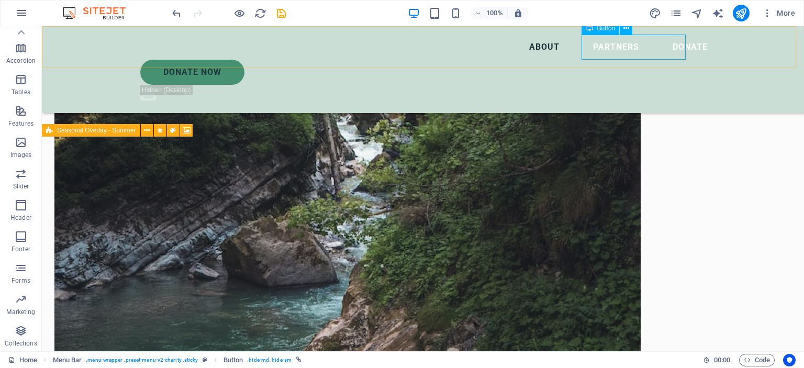
click at [611, 60] on div "Donate Now" at bounding box center [427, 72] width 575 height 25
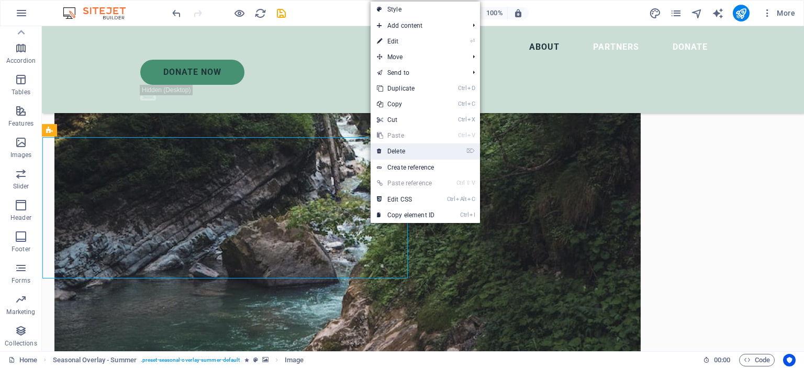
click at [414, 156] on link "⌦ Delete" at bounding box center [405, 151] width 70 height 16
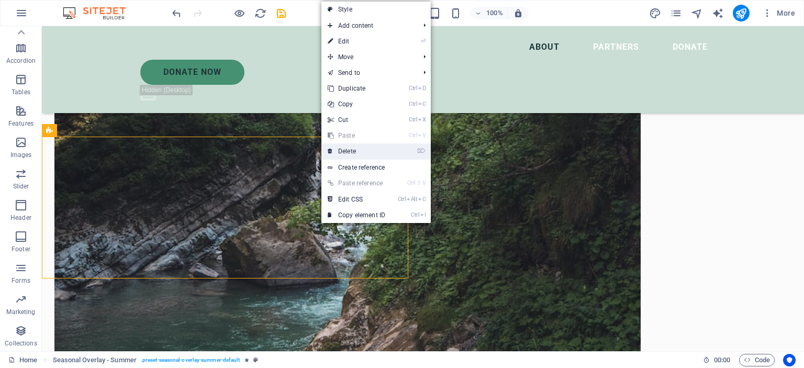
click at [358, 150] on link "⌦ Delete" at bounding box center [356, 151] width 70 height 16
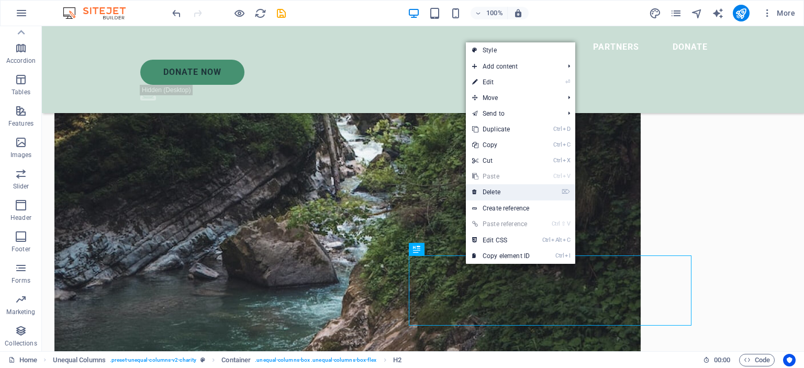
click at [508, 190] on link "⌦ Delete" at bounding box center [501, 192] width 70 height 16
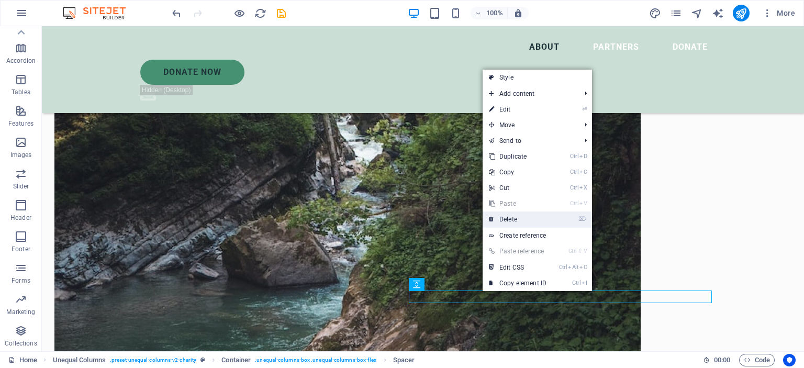
drag, startPoint x: 509, startPoint y: 221, endPoint x: 467, endPoint y: 194, distance: 50.1
click at [509, 221] on link "⌦ Delete" at bounding box center [517, 219] width 70 height 16
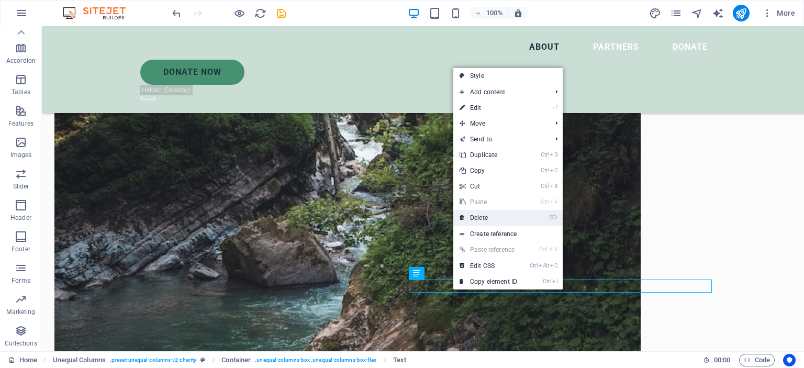
click at [492, 217] on link "⌦ Delete" at bounding box center [488, 218] width 70 height 16
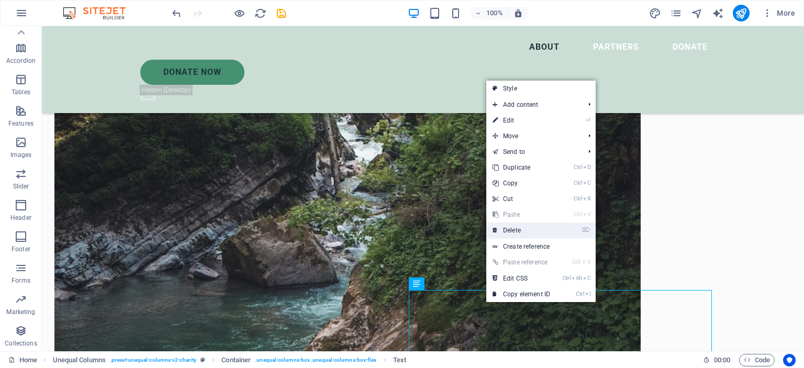
click at [524, 232] on link "⌦ Delete" at bounding box center [521, 230] width 70 height 16
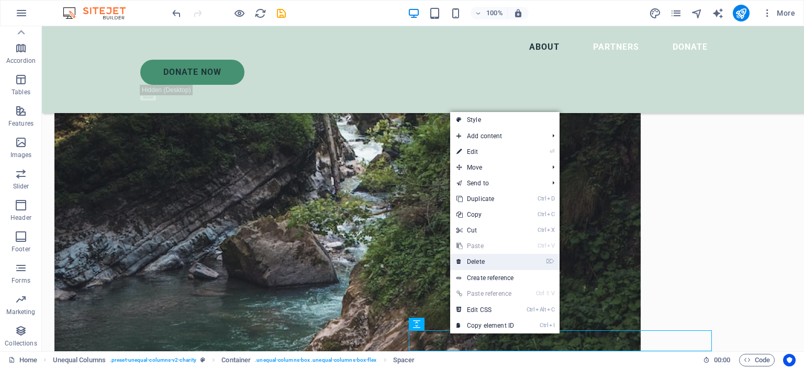
drag, startPoint x: 480, startPoint y: 262, endPoint x: 427, endPoint y: 236, distance: 58.5
click at [480, 262] on link "⌦ Delete" at bounding box center [485, 262] width 70 height 16
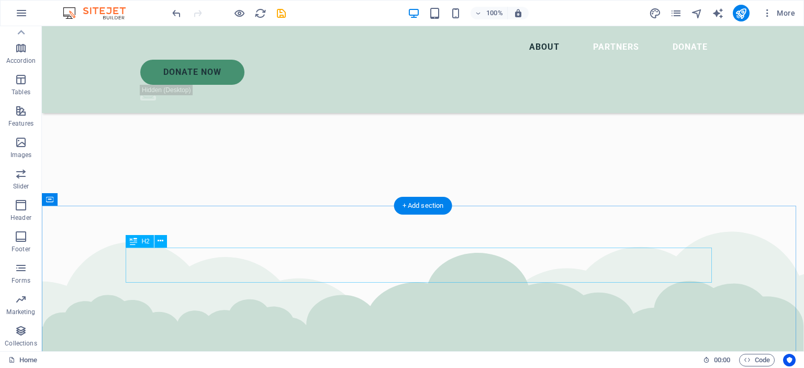
scroll to position [1799, 0]
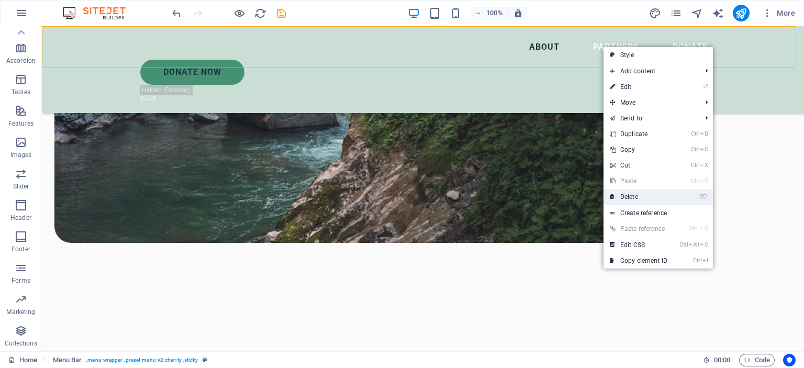
click at [624, 196] on link "⌦ Delete" at bounding box center [638, 197] width 70 height 16
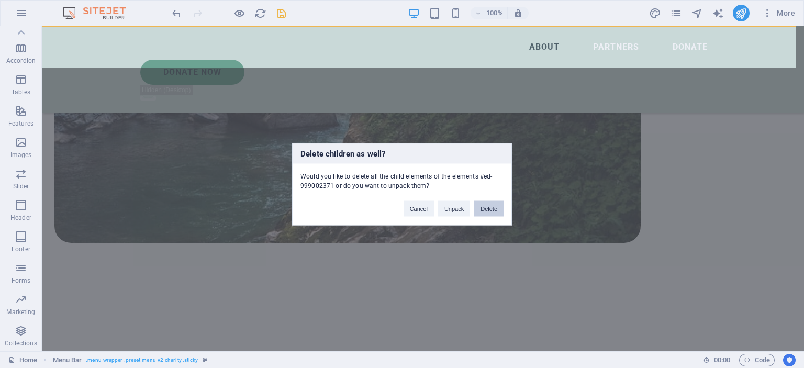
click at [486, 209] on button "Delete" at bounding box center [488, 208] width 29 height 16
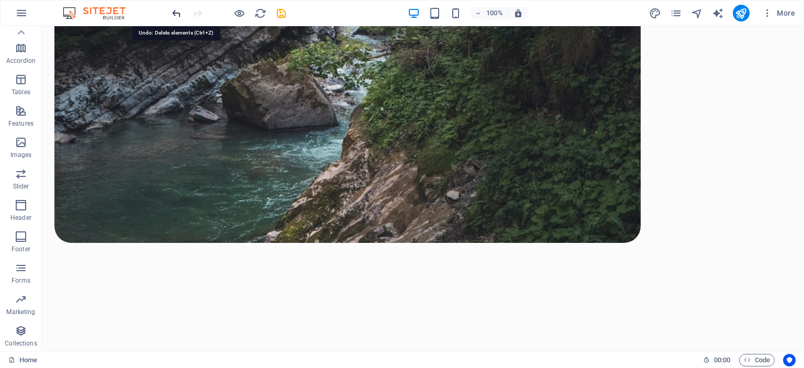
click at [175, 12] on icon "undo" at bounding box center [177, 13] width 12 height 12
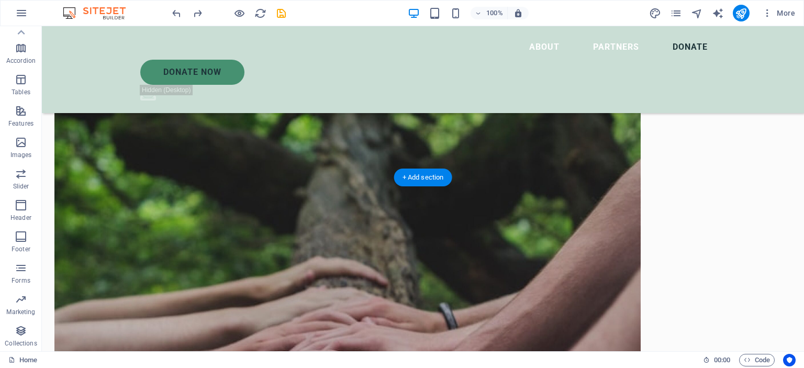
scroll to position [3516, 0]
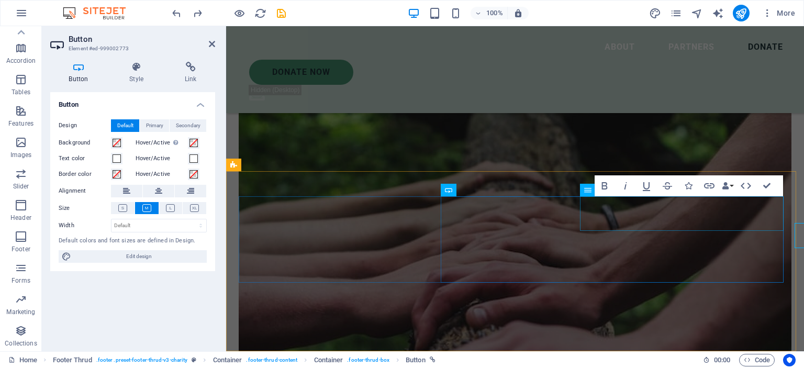
scroll to position [3492, 0]
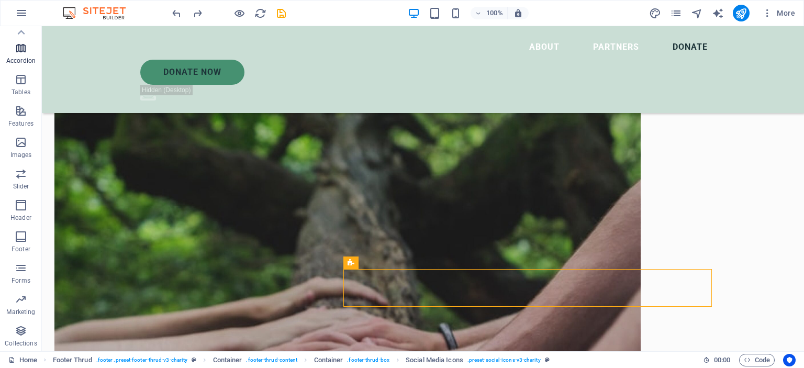
scroll to position [0, 0]
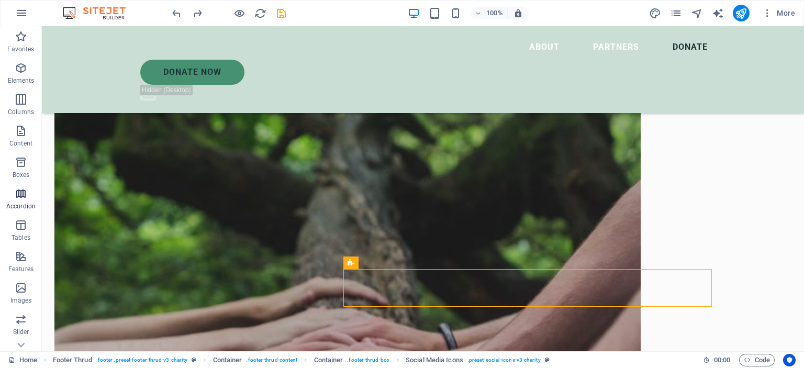
drag, startPoint x: 21, startPoint y: 289, endPoint x: 39, endPoint y: 198, distance: 92.7
click at [20, 289] on icon "button" at bounding box center [21, 287] width 13 height 13
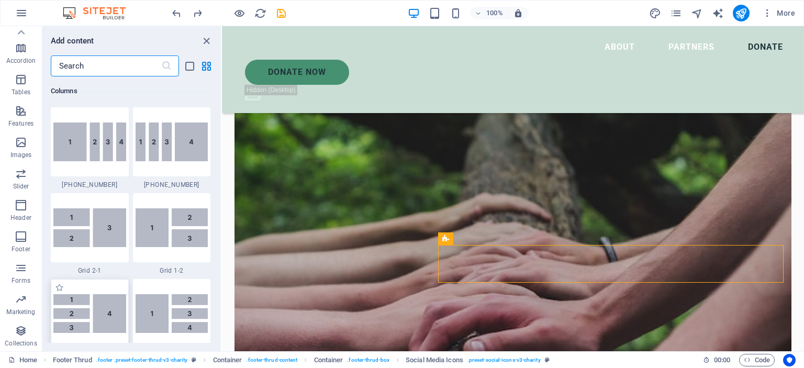
scroll to position [1308, 0]
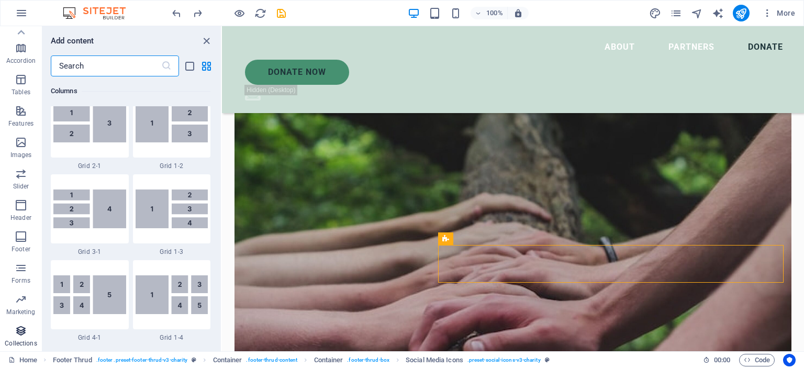
drag, startPoint x: 103, startPoint y: 209, endPoint x: 20, endPoint y: 333, distance: 149.2
click at [103, 209] on img at bounding box center [89, 208] width 73 height 39
click at [20, 333] on icon "button" at bounding box center [21, 330] width 13 height 13
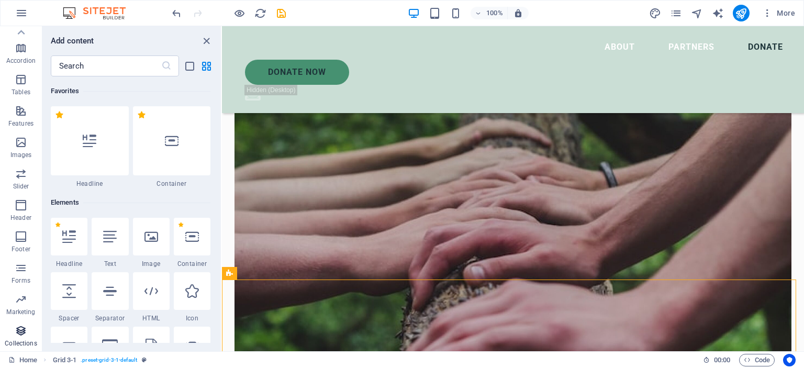
scroll to position [9577, 0]
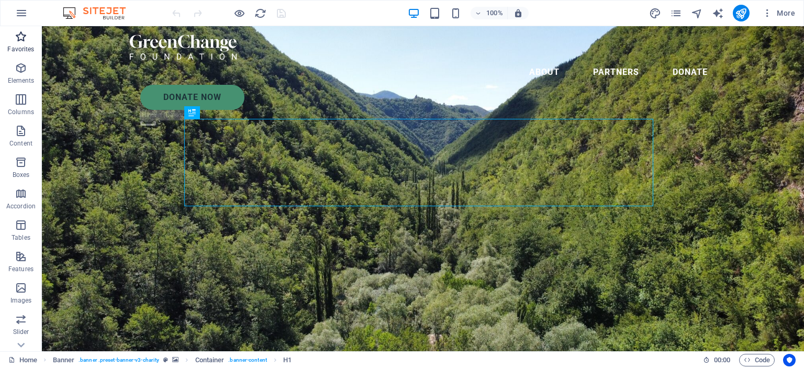
click at [24, 44] on span "Favorites" at bounding box center [21, 42] width 42 height 25
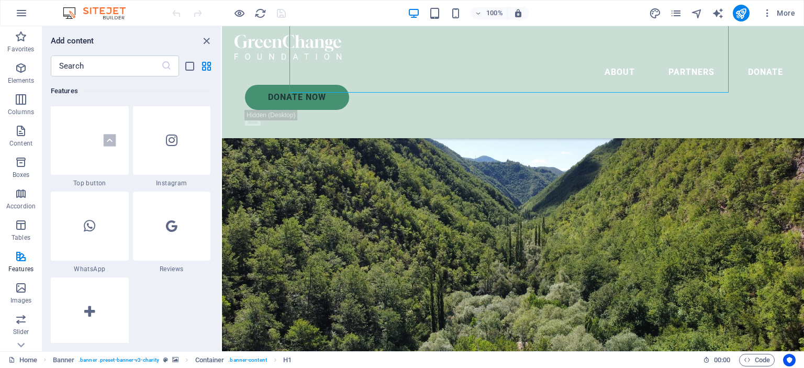
scroll to position [157, 0]
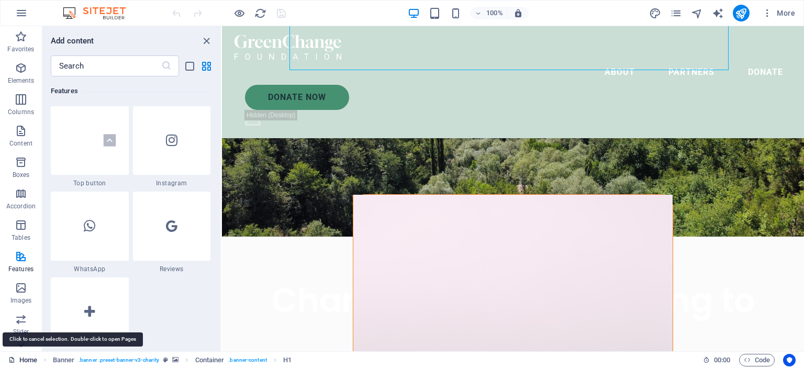
click at [18, 359] on link "Home" at bounding box center [22, 360] width 29 height 13
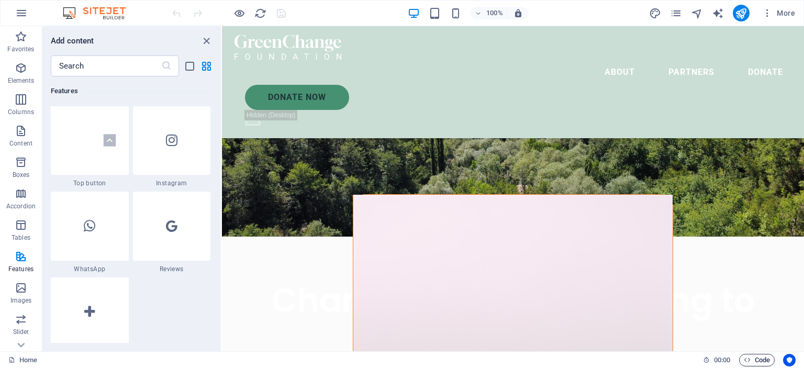
click at [756, 357] on span "Code" at bounding box center [756, 360] width 26 height 13
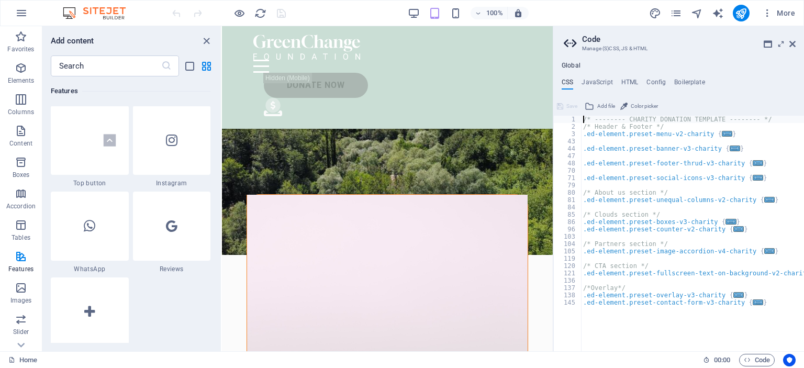
click at [781, 191] on div "/* -------- CHARITY DONATION TEMPLATE -------- */ /* Header & Footer */ .ed-ele…" at bounding box center [692, 241] width 223 height 250
click at [781, 190] on div "/* -------- CHARITY DONATION TEMPLATE -------- */ /* Header & Footer */ .ed-ele…" at bounding box center [692, 241] width 223 height 250
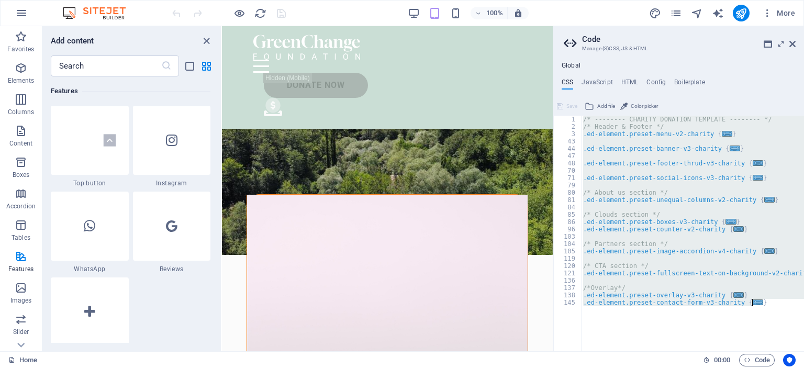
click at [781, 190] on div "/* -------- CHARITY DONATION TEMPLATE -------- */ /* Header & Footer */ .ed-ele…" at bounding box center [692, 241] width 223 height 250
type textarea "); }"
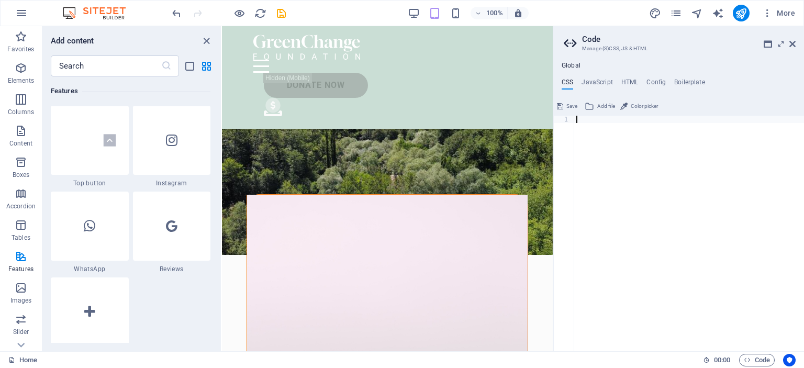
click at [637, 146] on div at bounding box center [689, 241] width 230 height 250
paste textarea
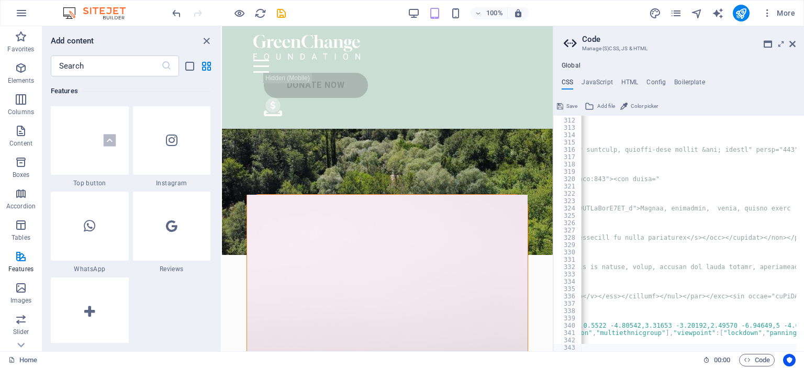
scroll to position [0, 13415]
